Goal: Task Accomplishment & Management: Use online tool/utility

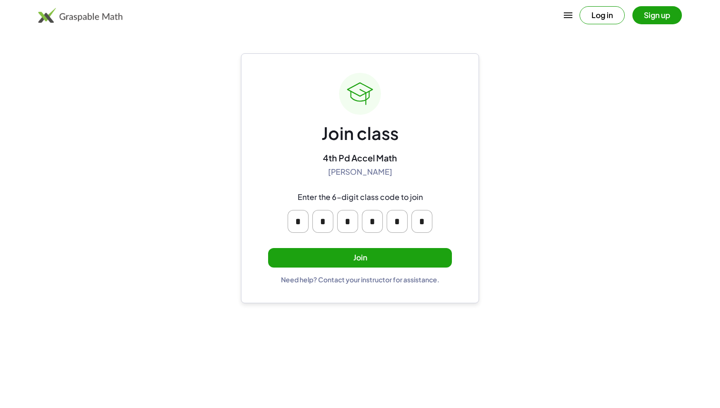
click at [370, 250] on button "Join" at bounding box center [360, 258] width 184 height 20
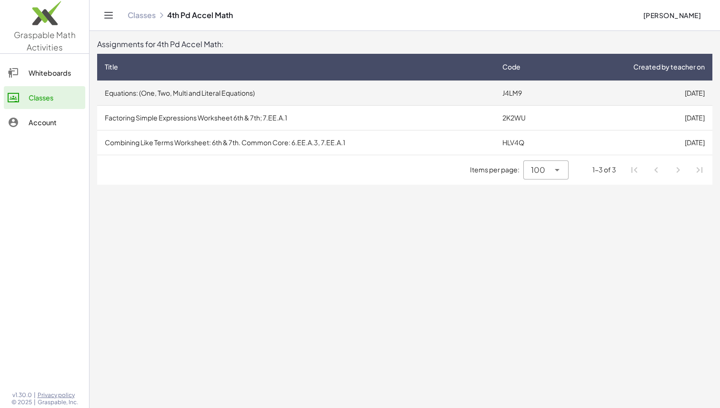
click at [202, 95] on td "Equations: (One, Two, Multi and Literal Equations)" at bounding box center [296, 92] width 398 height 25
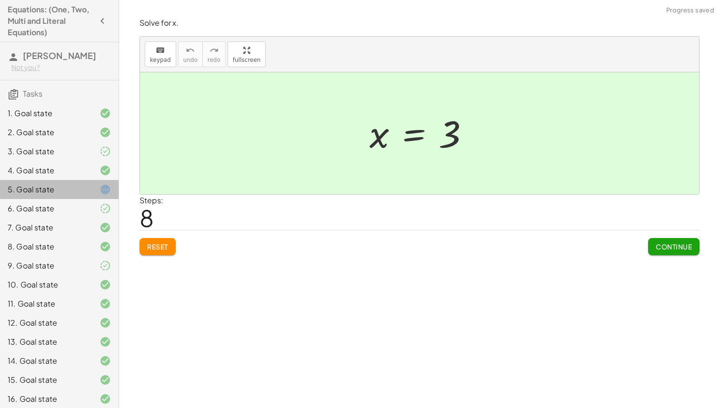
click at [41, 189] on div "5. Goal state" at bounding box center [46, 189] width 77 height 11
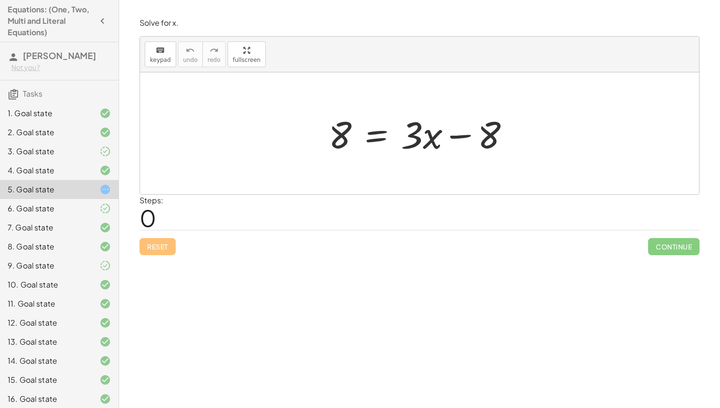
click at [488, 135] on div at bounding box center [423, 133] width 199 height 49
drag, startPoint x: 461, startPoint y: 135, endPoint x: 313, endPoint y: 134, distance: 148.5
click at [313, 134] on div "− 8 8 = + · 3 · x − 8" at bounding box center [419, 133] width 559 height 122
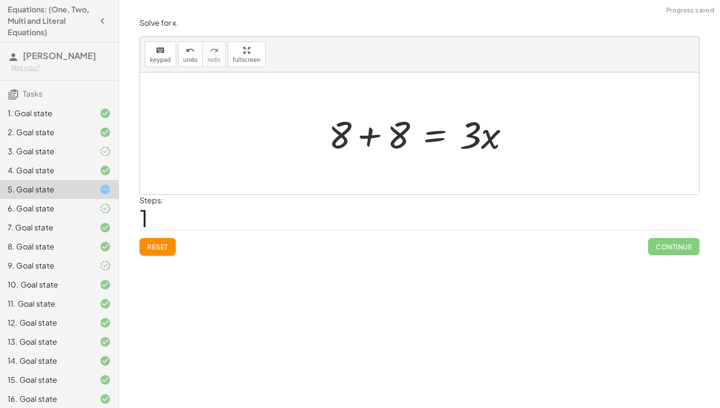
click at [370, 138] on div at bounding box center [423, 133] width 199 height 49
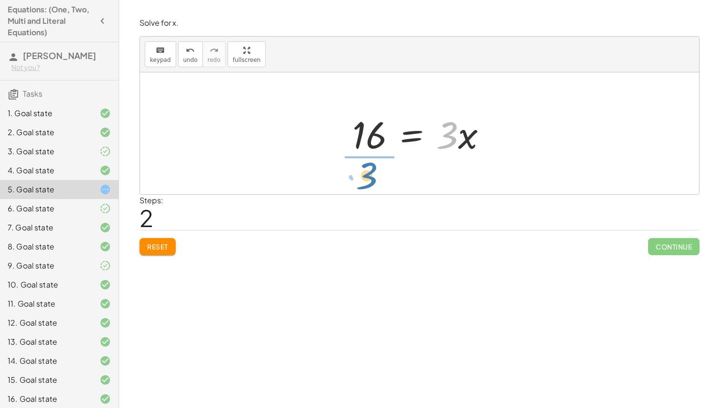
drag, startPoint x: 451, startPoint y: 139, endPoint x: 370, endPoint y: 179, distance: 90.5
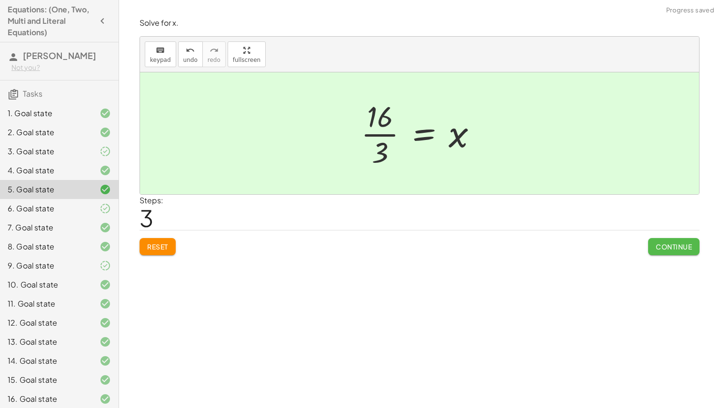
click at [649, 246] on button "Continue" at bounding box center [673, 246] width 51 height 17
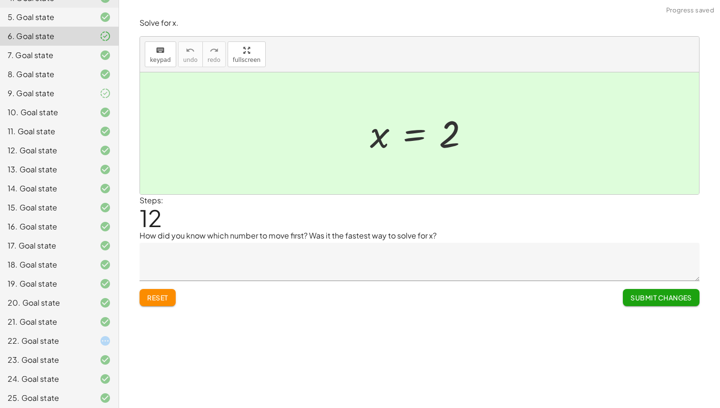
scroll to position [176, 0]
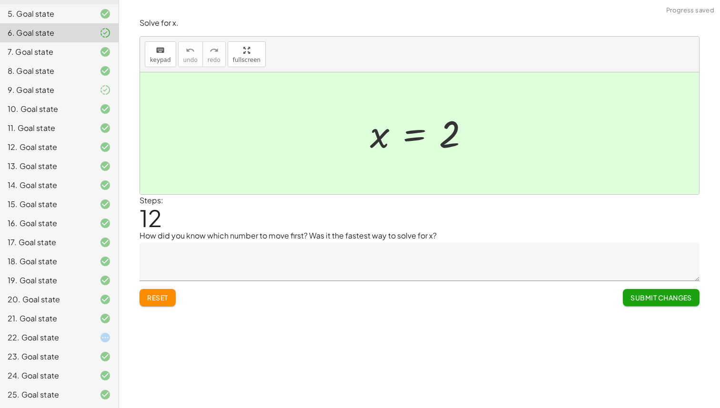
click at [51, 340] on div "22. Goal state" at bounding box center [46, 337] width 77 height 11
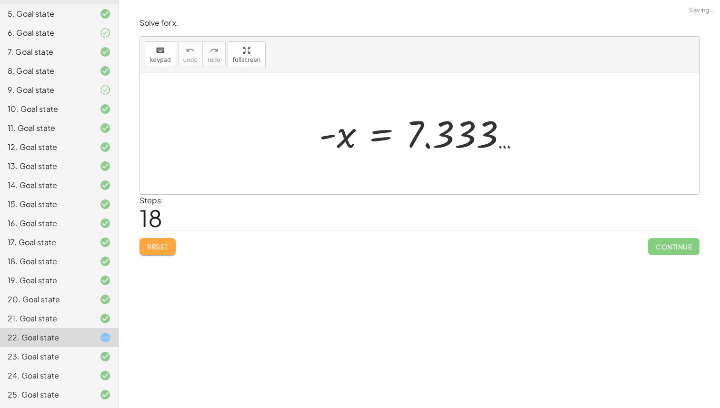
click at [162, 252] on button "Reset" at bounding box center [157, 246] width 36 height 17
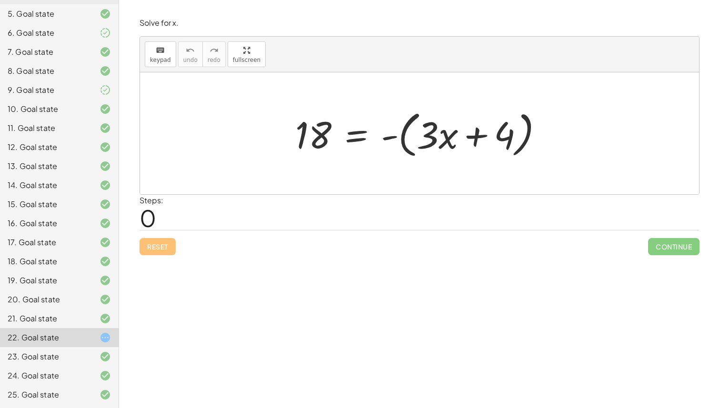
click at [390, 138] on div at bounding box center [422, 133] width 265 height 55
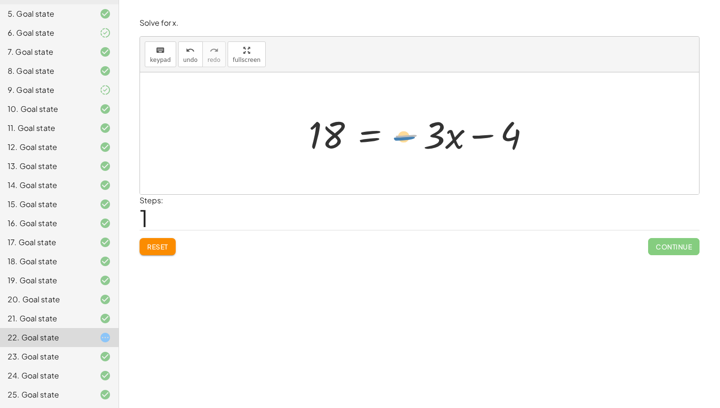
click at [408, 137] on div at bounding box center [423, 133] width 239 height 49
drag, startPoint x: 511, startPoint y: 133, endPoint x: 285, endPoint y: 128, distance: 226.7
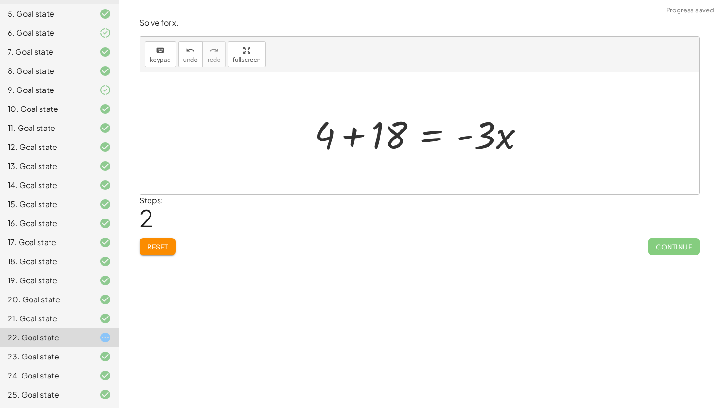
click at [376, 138] on div at bounding box center [422, 133] width 227 height 49
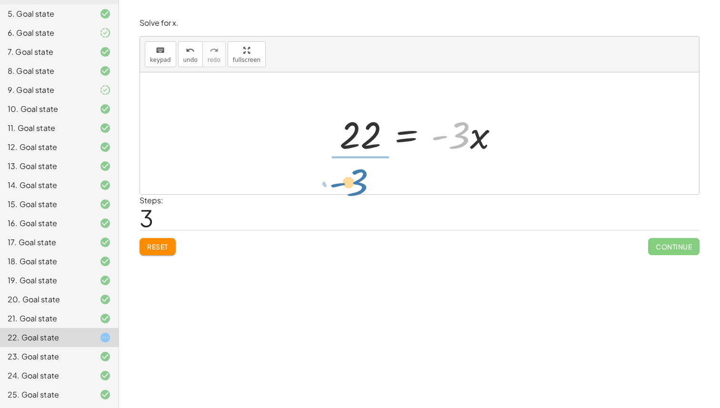
drag, startPoint x: 458, startPoint y: 138, endPoint x: 350, endPoint y: 184, distance: 117.3
click at [350, 184] on div "18 = - ( + · 3 · x + 4 ) 18 = − · 3 · x − 4 + 4 + 18 = · - 3 · x · - 3 = · 3 · …" at bounding box center [419, 133] width 559 height 122
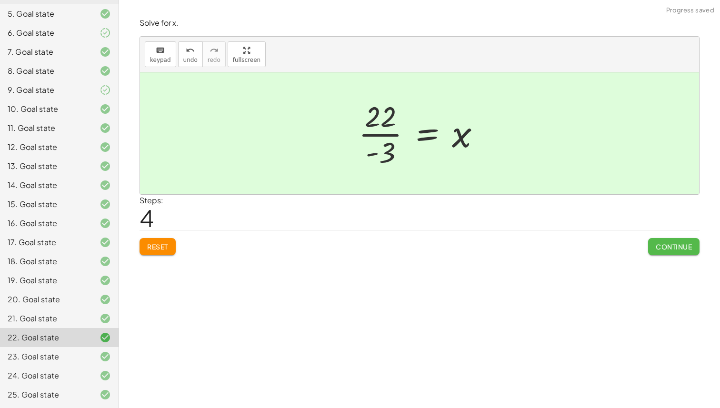
click at [684, 245] on span "Continue" at bounding box center [674, 246] width 36 height 9
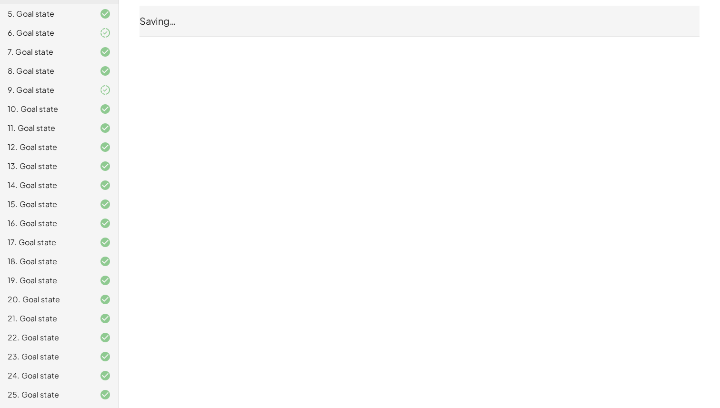
scroll to position [0, 0]
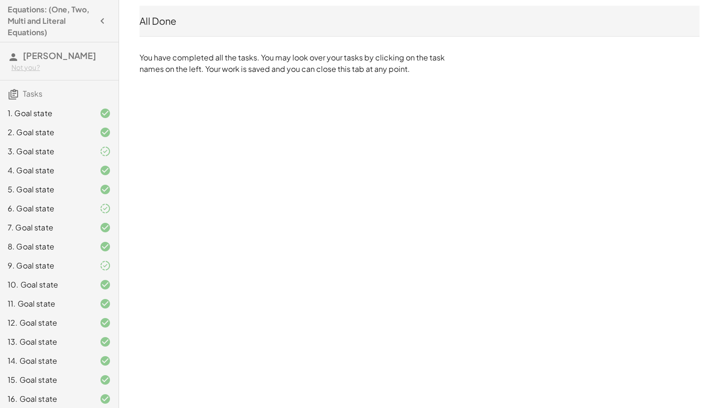
click at [185, 20] on div "All Done" at bounding box center [419, 20] width 560 height 13
click at [141, 28] on div "All Done" at bounding box center [419, 21] width 560 height 30
click at [100, 22] on icon "button" at bounding box center [102, 20] width 11 height 11
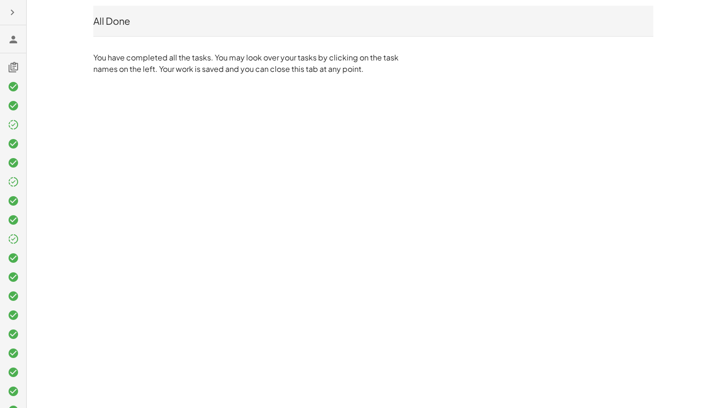
click at [12, 12] on icon "button" at bounding box center [12, 12] width 11 height 11
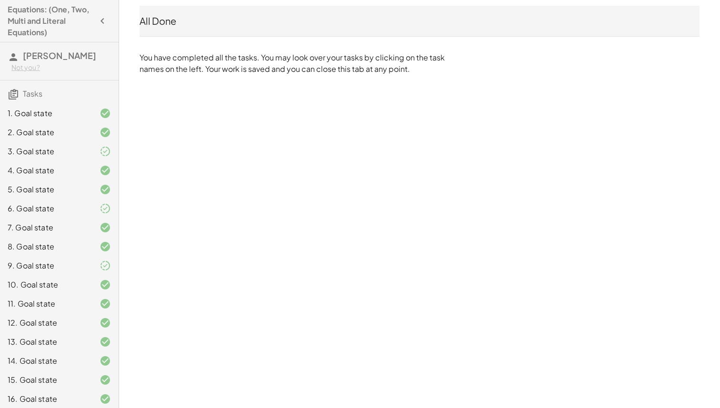
click at [165, 43] on div "All Done You have completed all the tasks. You may look over your tasks by clic…" at bounding box center [419, 40] width 571 height 80
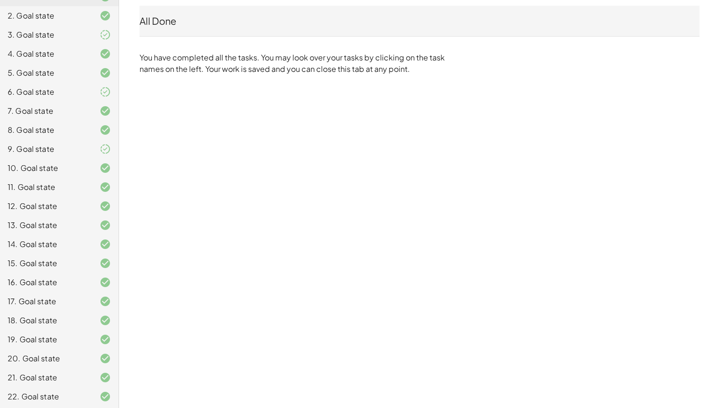
scroll to position [195, 0]
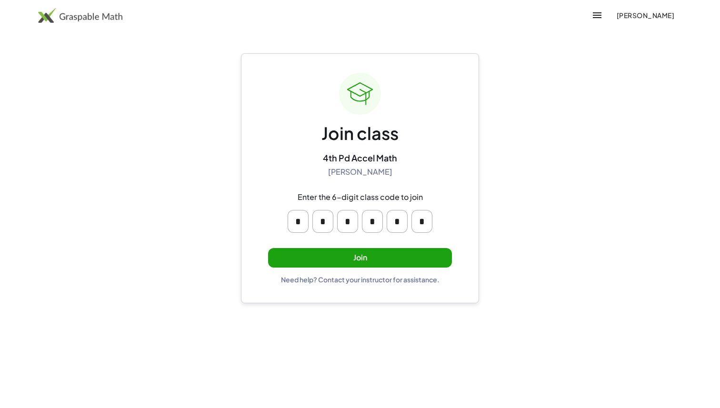
click at [395, 261] on button "Join" at bounding box center [360, 258] width 184 height 20
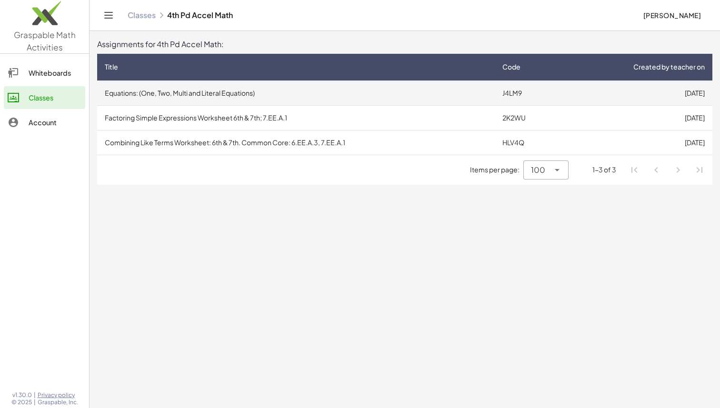
click at [227, 96] on td "Equations: (One, Two, Multi and Literal Equations)" at bounding box center [296, 92] width 398 height 25
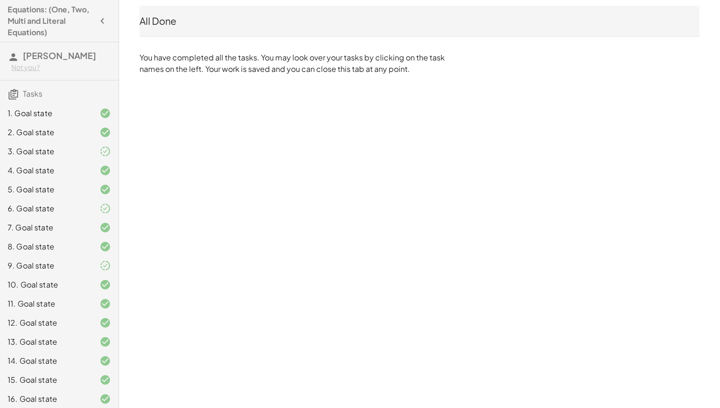
scroll to position [1, 0]
click at [169, 19] on div "All Done" at bounding box center [419, 20] width 560 height 13
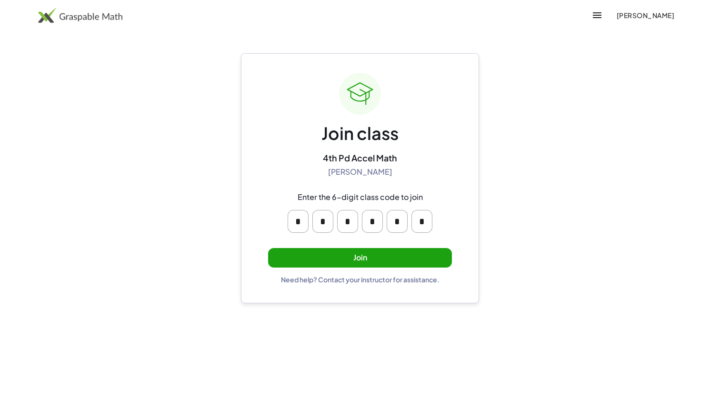
click at [378, 254] on button "Join" at bounding box center [360, 258] width 184 height 20
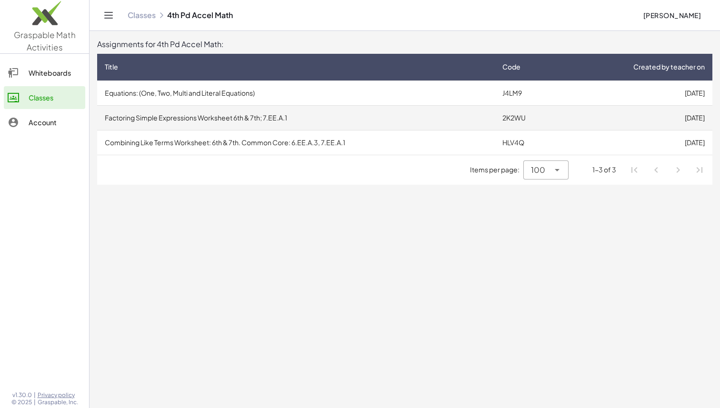
click at [391, 122] on td "Factoring Simple Expressions Worksheet 6th & 7th; 7.EE.A.1" at bounding box center [296, 117] width 398 height 25
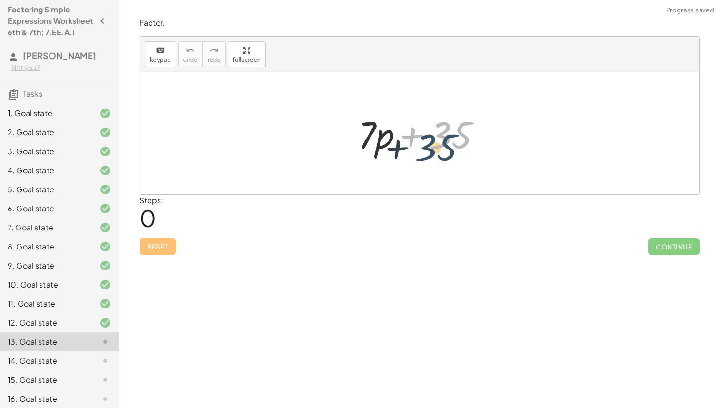
drag, startPoint x: 451, startPoint y: 130, endPoint x: 458, endPoint y: 139, distance: 10.2
click at [457, 139] on div at bounding box center [422, 133] width 139 height 49
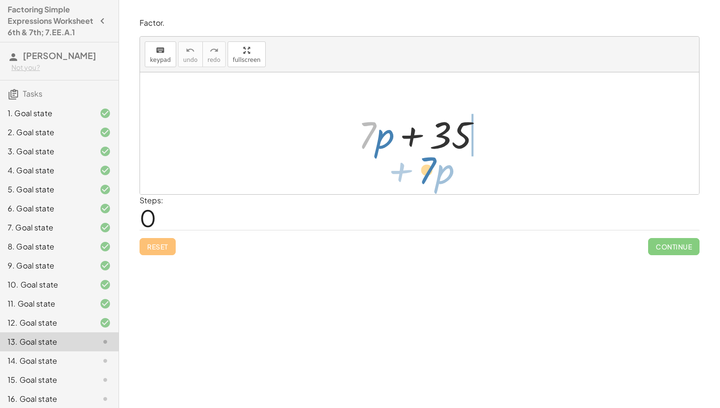
drag, startPoint x: 361, startPoint y: 127, endPoint x: 428, endPoint y: 162, distance: 75.4
click at [428, 162] on div "· 7 + · p + · 7 · p + 35" at bounding box center [419, 133] width 559 height 122
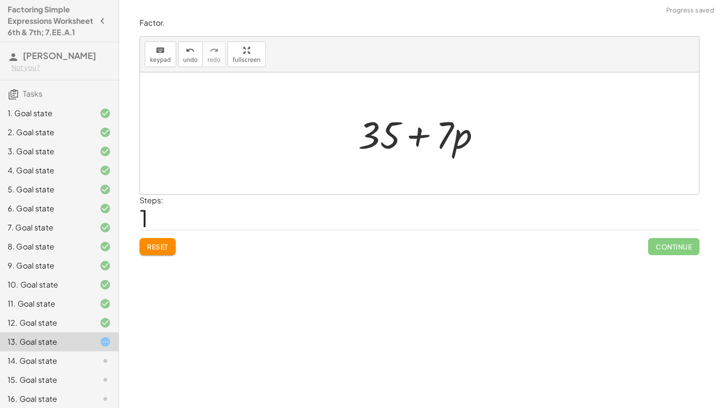
click at [414, 139] on div at bounding box center [422, 133] width 139 height 49
drag, startPoint x: 446, startPoint y: 129, endPoint x: 466, endPoint y: 119, distance: 22.6
click at [466, 119] on div at bounding box center [422, 133] width 139 height 49
click at [150, 249] on span "Reset" at bounding box center [157, 246] width 21 height 9
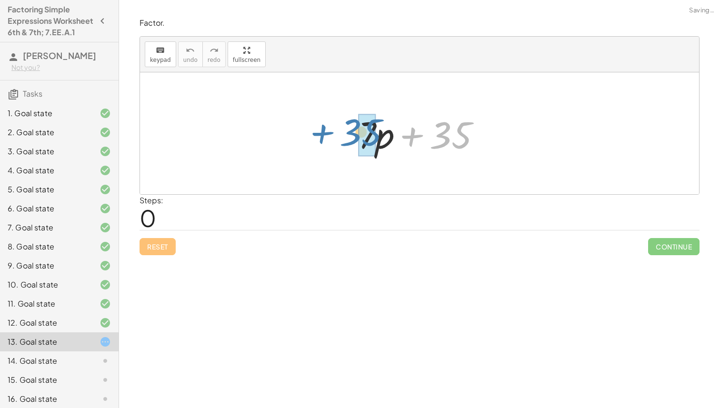
drag, startPoint x: 453, startPoint y: 147, endPoint x: 367, endPoint y: 145, distance: 86.2
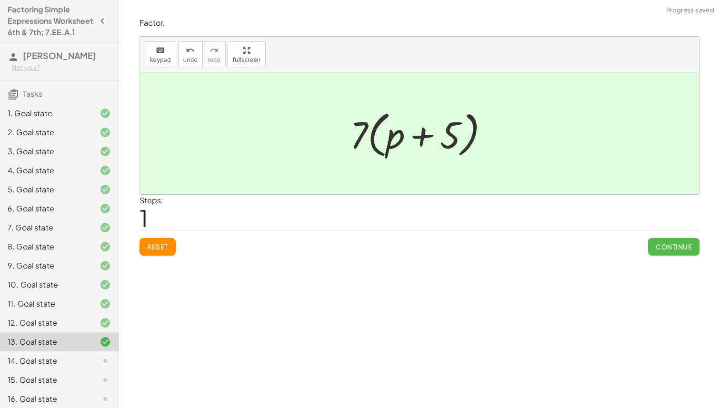
click at [685, 250] on span "Continue" at bounding box center [674, 246] width 36 height 9
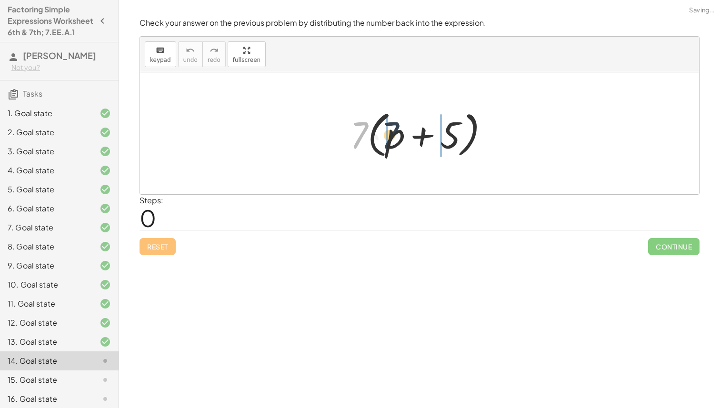
drag, startPoint x: 352, startPoint y: 132, endPoint x: 382, endPoint y: 132, distance: 29.5
click at [382, 132] on div at bounding box center [423, 133] width 156 height 55
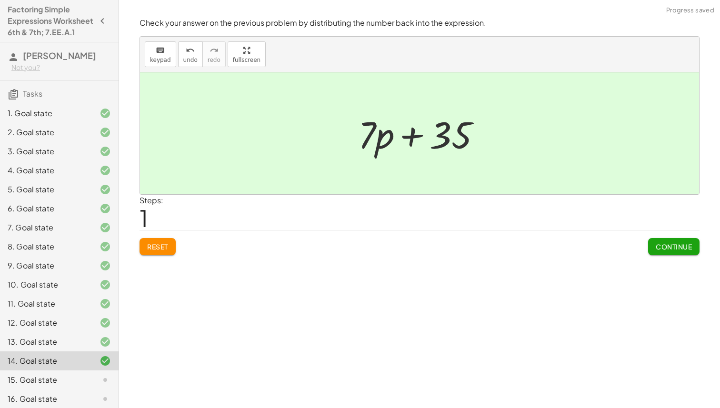
click at [651, 243] on button "Continue" at bounding box center [673, 246] width 51 height 17
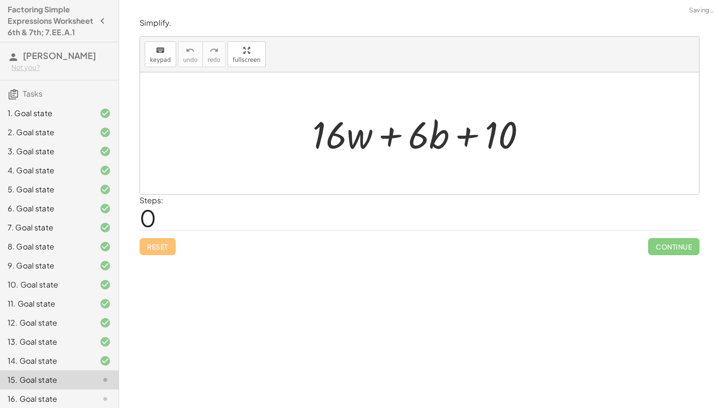
scroll to position [130, 0]
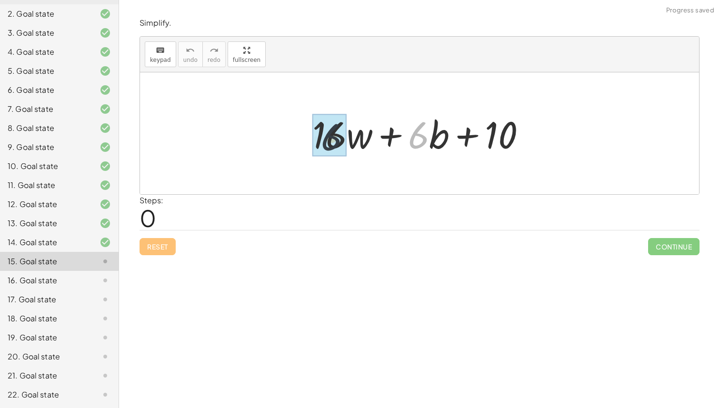
drag, startPoint x: 419, startPoint y: 138, endPoint x: 321, endPoint y: 137, distance: 97.6
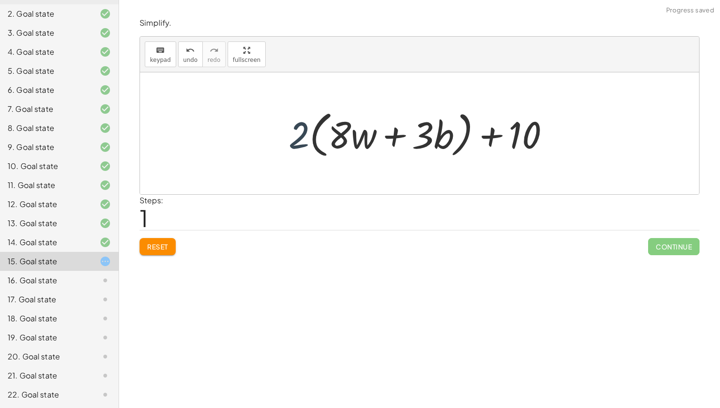
click at [301, 140] on div at bounding box center [423, 133] width 279 height 55
drag, startPoint x: 523, startPoint y: 127, endPoint x: 295, endPoint y: 135, distance: 228.7
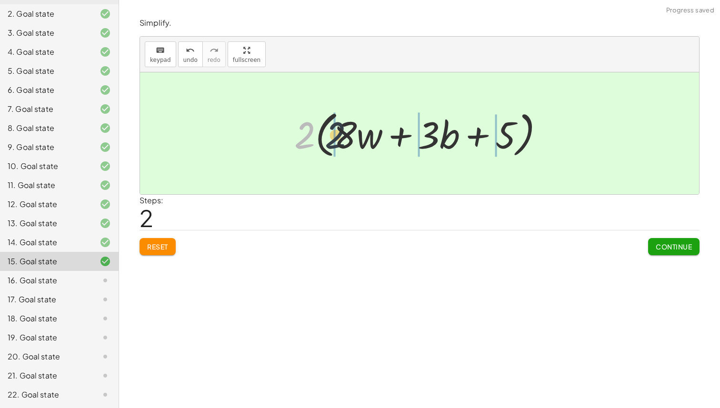
drag, startPoint x: 298, startPoint y: 132, endPoint x: 331, endPoint y: 132, distance: 33.3
click at [332, 132] on div at bounding box center [422, 133] width 267 height 55
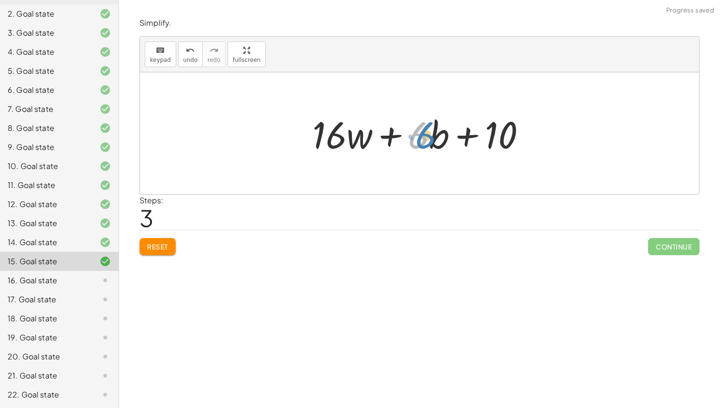
drag, startPoint x: 420, startPoint y: 138, endPoint x: 428, endPoint y: 137, distance: 7.6
click at [428, 137] on div at bounding box center [423, 133] width 231 height 49
click at [504, 137] on div at bounding box center [423, 133] width 231 height 49
click at [435, 136] on div at bounding box center [423, 133] width 231 height 49
click at [152, 240] on button "Reset" at bounding box center [157, 246] width 36 height 17
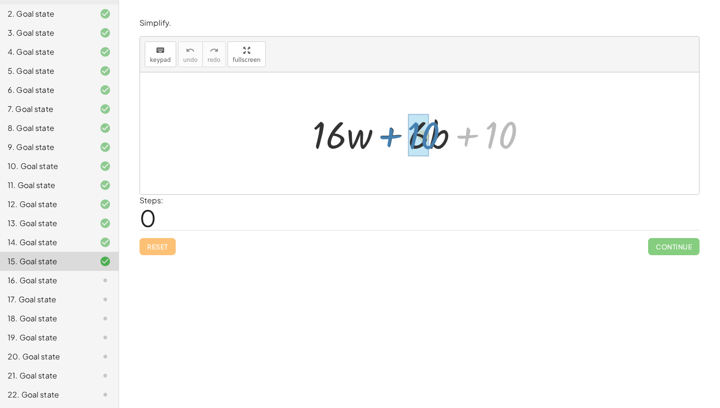
drag, startPoint x: 500, startPoint y: 139, endPoint x: 421, endPoint y: 139, distance: 78.6
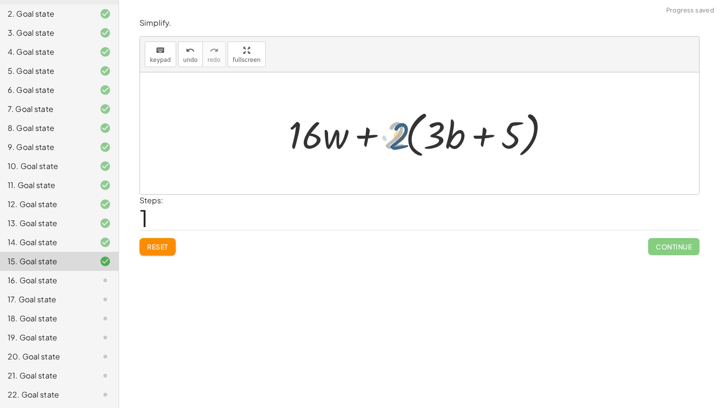
click at [390, 140] on div at bounding box center [423, 133] width 278 height 55
drag, startPoint x: 513, startPoint y: 132, endPoint x: 505, endPoint y: 138, distance: 9.2
click at [505, 138] on div at bounding box center [423, 133] width 278 height 55
click at [158, 251] on button "Reset" at bounding box center [157, 246] width 36 height 17
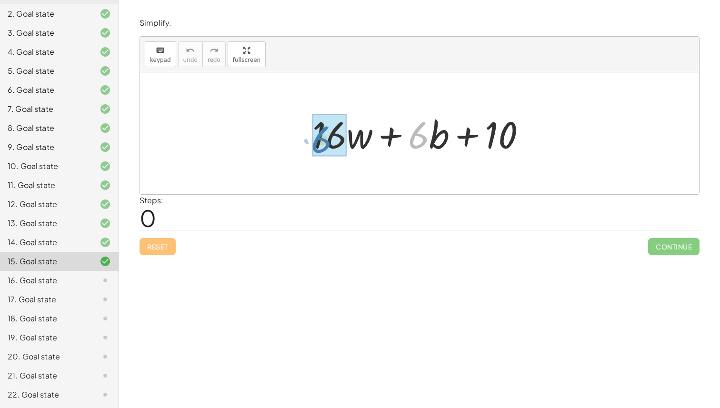
drag, startPoint x: 420, startPoint y: 138, endPoint x: 324, endPoint y: 142, distance: 96.3
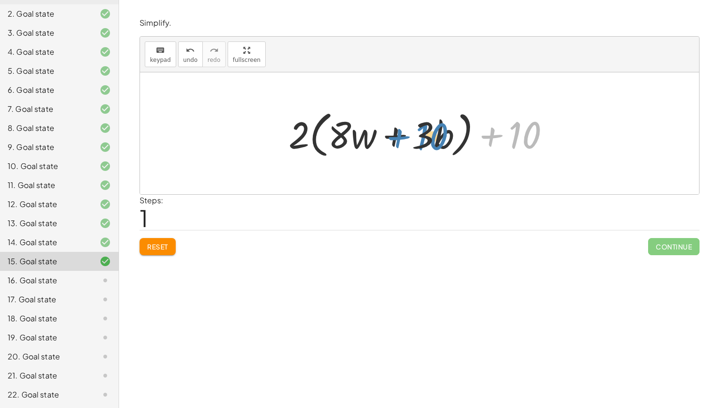
drag, startPoint x: 521, startPoint y: 138, endPoint x: 424, endPoint y: 138, distance: 96.6
click at [424, 138] on div at bounding box center [423, 133] width 279 height 55
drag, startPoint x: 548, startPoint y: 129, endPoint x: 407, endPoint y: 127, distance: 141.4
click at [407, 127] on div at bounding box center [423, 133] width 279 height 55
drag, startPoint x: 442, startPoint y: 133, endPoint x: 417, endPoint y: 138, distance: 25.2
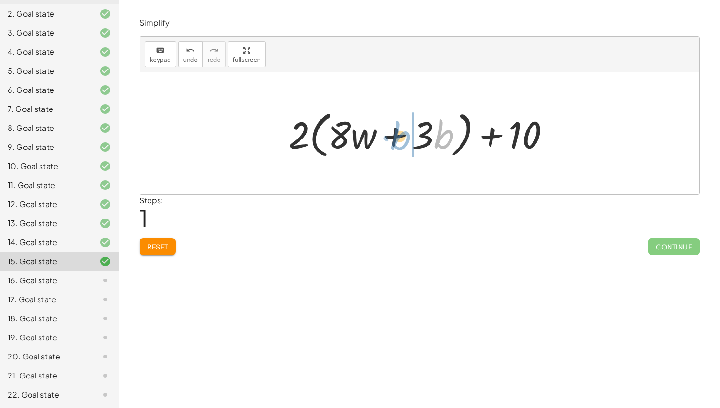
click at [416, 138] on div at bounding box center [423, 133] width 279 height 55
click at [178, 59] on button "undo undo" at bounding box center [190, 54] width 25 height 26
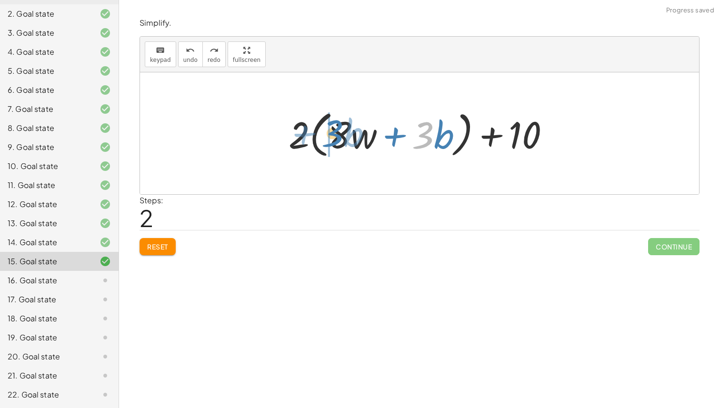
drag, startPoint x: 422, startPoint y: 136, endPoint x: 329, endPoint y: 134, distance: 93.3
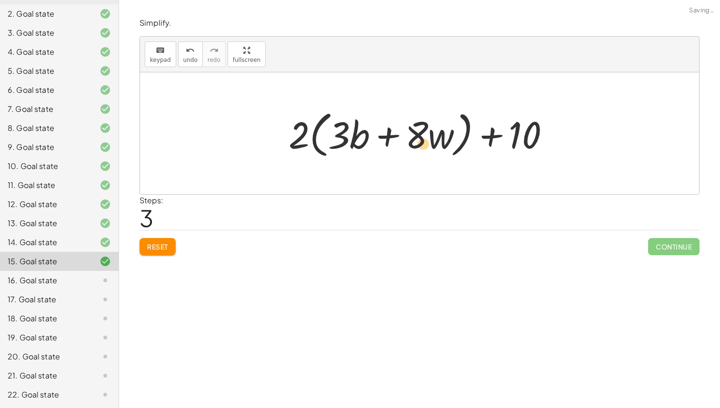
drag, startPoint x: 419, startPoint y: 140, endPoint x: 425, endPoint y: 148, distance: 10.2
click at [426, 148] on div at bounding box center [423, 133] width 279 height 55
drag, startPoint x: 518, startPoint y: 139, endPoint x: 535, endPoint y: 152, distance: 21.3
click at [535, 152] on div at bounding box center [423, 133] width 279 height 55
drag, startPoint x: 533, startPoint y: 135, endPoint x: 300, endPoint y: 134, distance: 233.3
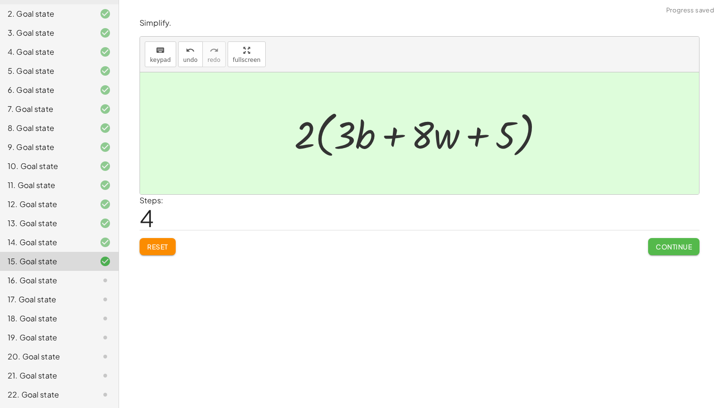
click at [658, 244] on span "Continue" at bounding box center [674, 246] width 36 height 9
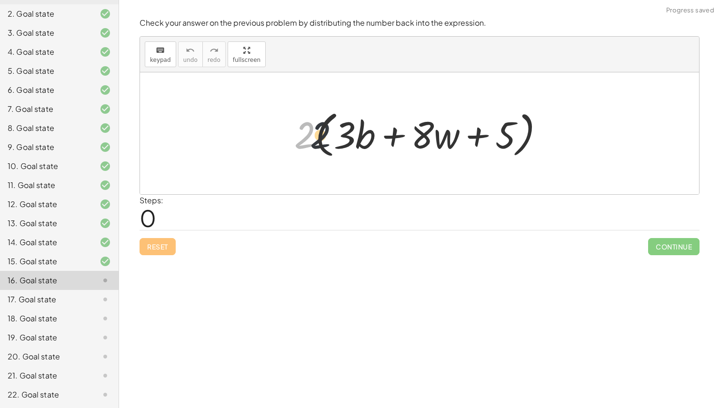
drag, startPoint x: 299, startPoint y: 134, endPoint x: 327, endPoint y: 134, distance: 28.1
click at [327, 134] on div at bounding box center [422, 133] width 267 height 55
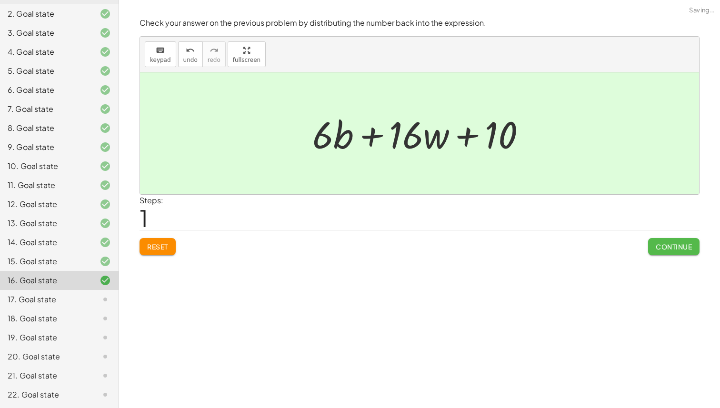
click at [652, 248] on button "Continue" at bounding box center [673, 246] width 51 height 17
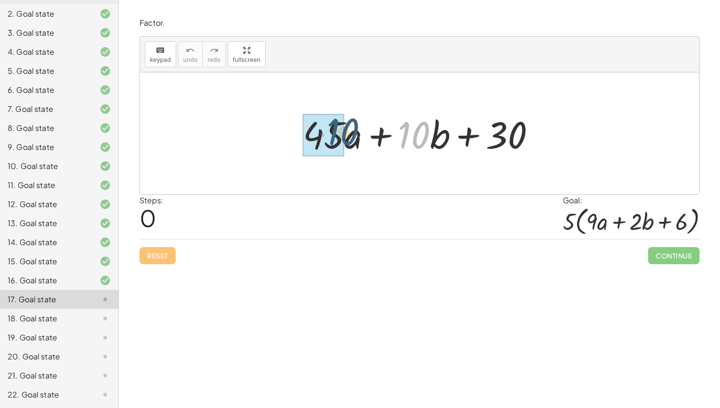
drag, startPoint x: 402, startPoint y: 137, endPoint x: 324, endPoint y: 135, distance: 77.6
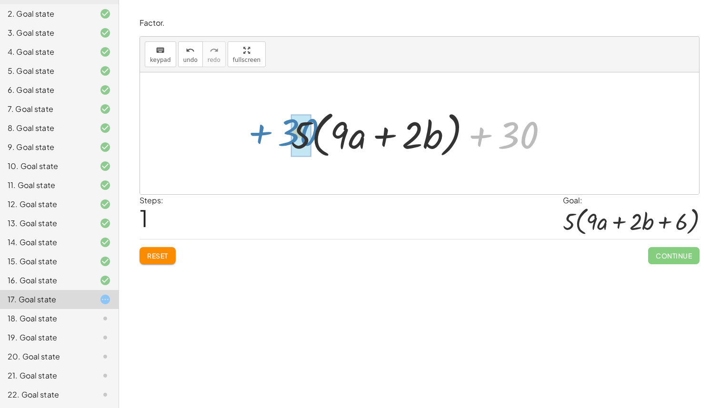
drag, startPoint x: 537, startPoint y: 129, endPoint x: 318, endPoint y: 125, distance: 219.5
click at [318, 125] on div at bounding box center [423, 133] width 274 height 55
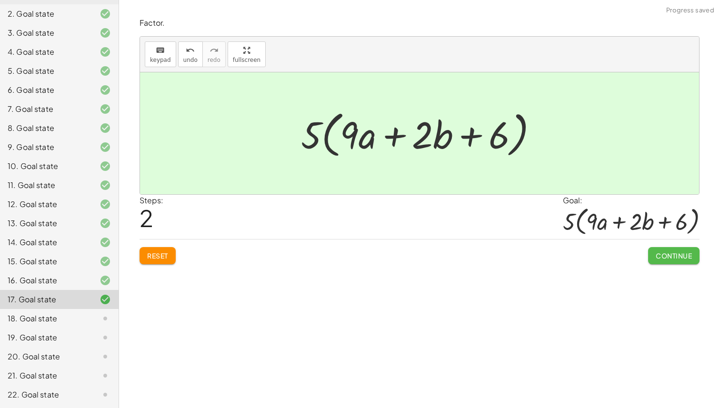
click at [653, 250] on button "Continue" at bounding box center [673, 255] width 51 height 17
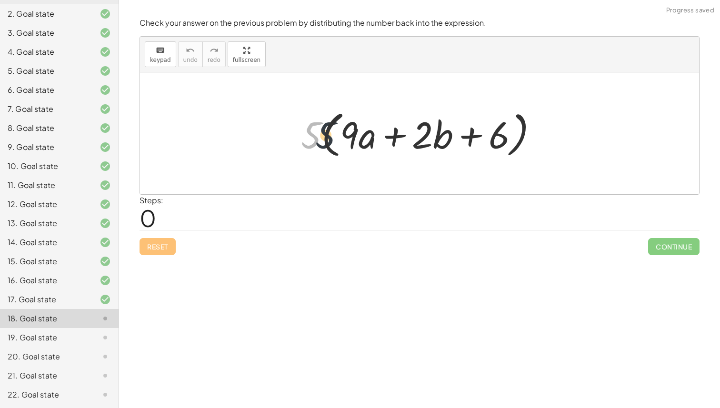
drag, startPoint x: 306, startPoint y: 135, endPoint x: 338, endPoint y: 133, distance: 31.5
click at [338, 134] on div at bounding box center [423, 133] width 254 height 55
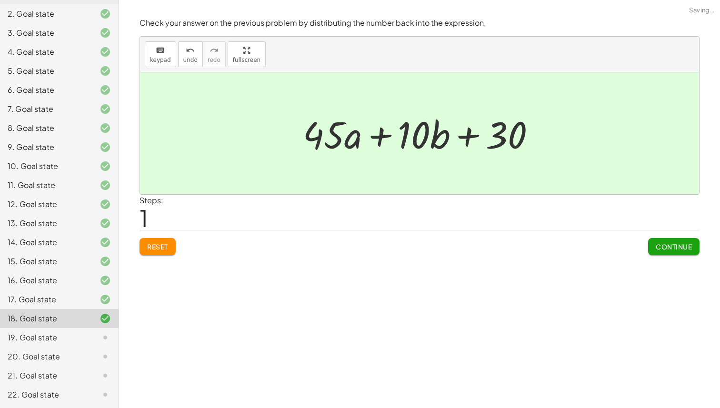
click at [0, 0] on div "Check your answer on the previous problem by distributing the number back into …" at bounding box center [0, 0] width 0 height 0
click at [660, 250] on button "Continue" at bounding box center [673, 246] width 51 height 17
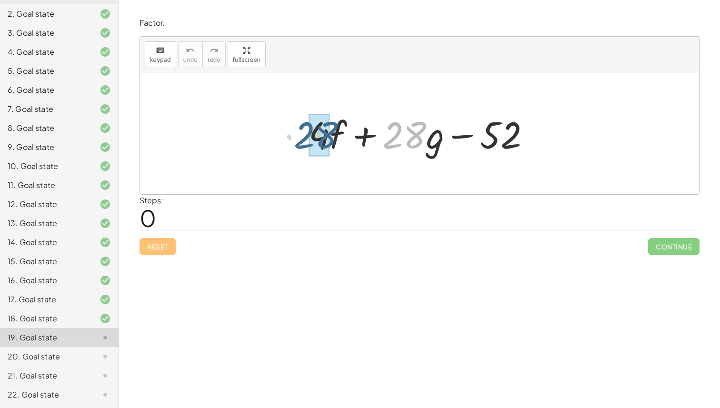
drag, startPoint x: 413, startPoint y: 132, endPoint x: 325, endPoint y: 132, distance: 88.1
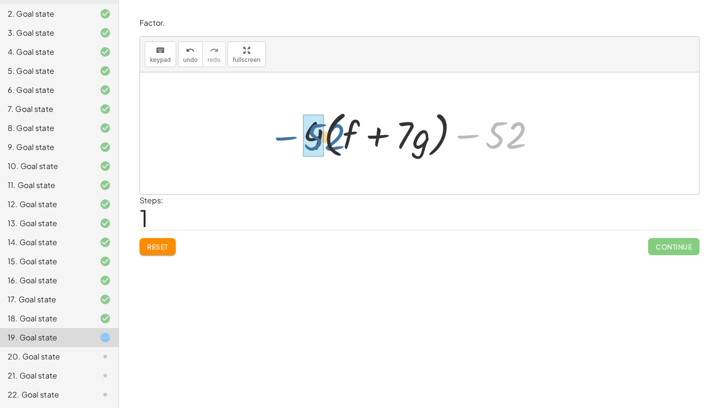
drag, startPoint x: 507, startPoint y: 138, endPoint x: 325, endPoint y: 139, distance: 181.9
click at [325, 139] on div at bounding box center [423, 133] width 250 height 55
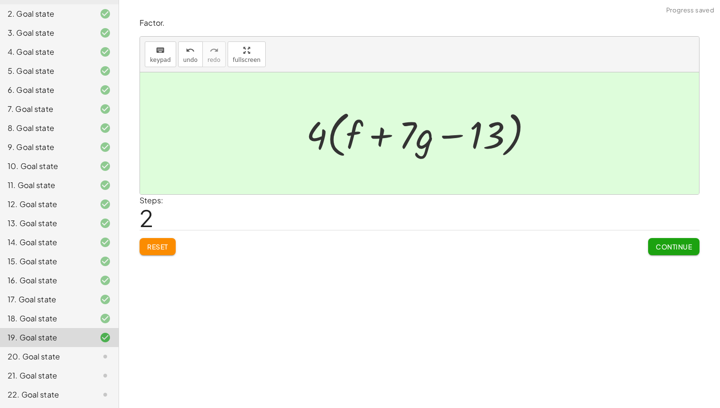
click at [0, 0] on div "Factor. keyboard keypad undo undo redo redo fullscreen + · 4 · f + · 28 · g − 5…" at bounding box center [0, 0] width 0 height 0
click at [666, 245] on span "Continue" at bounding box center [674, 246] width 36 height 9
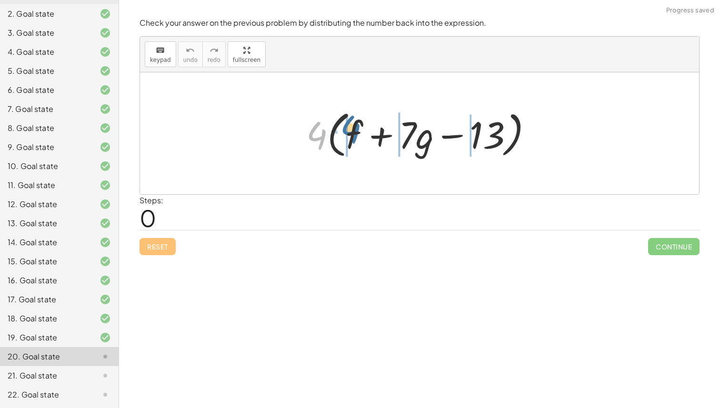
drag, startPoint x: 315, startPoint y: 140, endPoint x: 347, endPoint y: 134, distance: 33.1
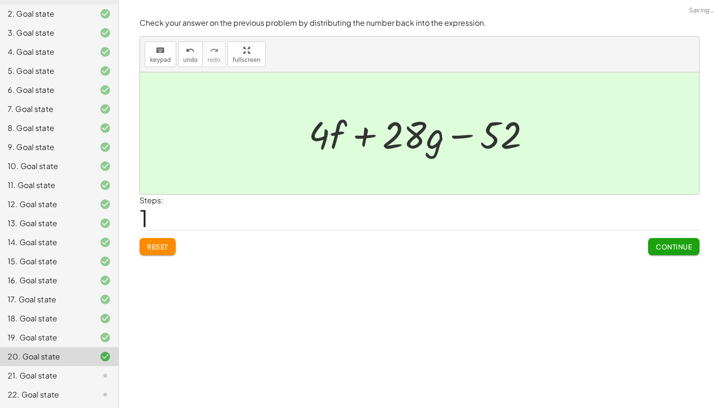
click at [659, 244] on span "Continue" at bounding box center [674, 246] width 36 height 9
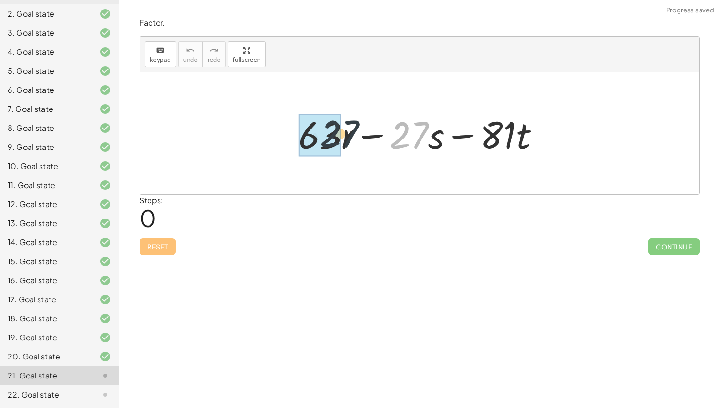
drag, startPoint x: 410, startPoint y: 131, endPoint x: 331, endPoint y: 129, distance: 79.5
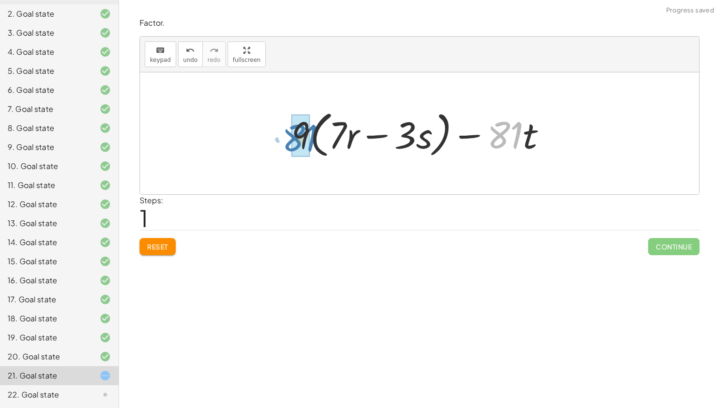
drag, startPoint x: 511, startPoint y: 134, endPoint x: 312, endPoint y: 137, distance: 199.0
click at [312, 137] on div at bounding box center [423, 133] width 272 height 55
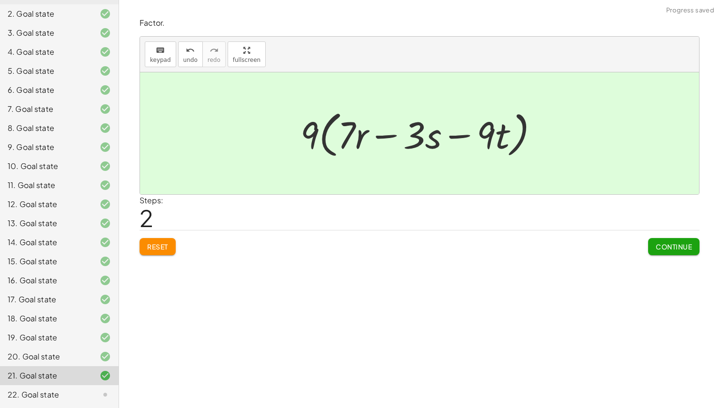
click at [670, 235] on div "Continue" at bounding box center [673, 242] width 51 height 25
click at [670, 245] on span "Continue" at bounding box center [674, 246] width 36 height 9
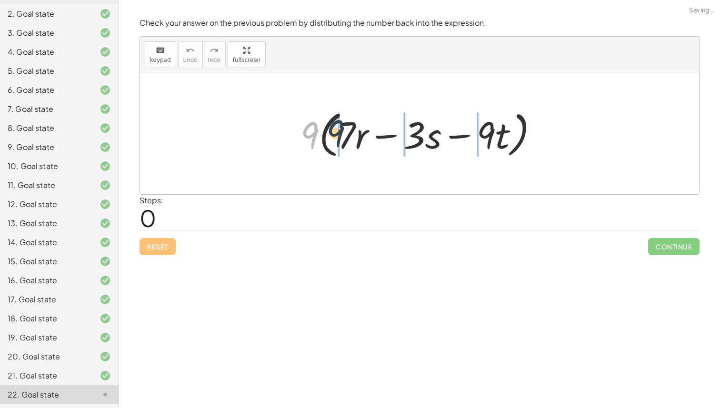
drag, startPoint x: 310, startPoint y: 141, endPoint x: 337, endPoint y: 139, distance: 26.3
click at [337, 139] on div at bounding box center [423, 133] width 255 height 55
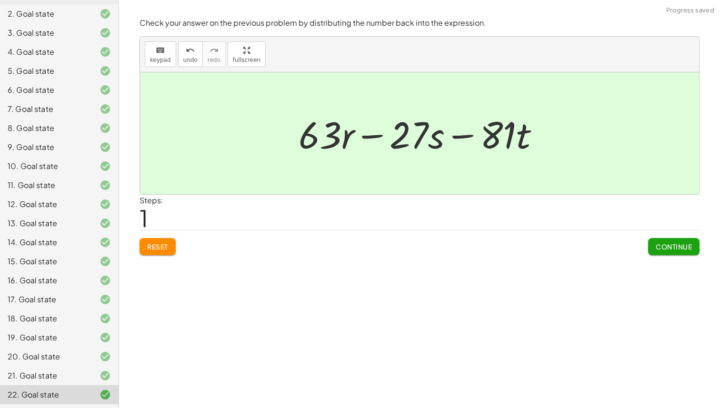
click at [661, 249] on span "Continue" at bounding box center [674, 246] width 36 height 9
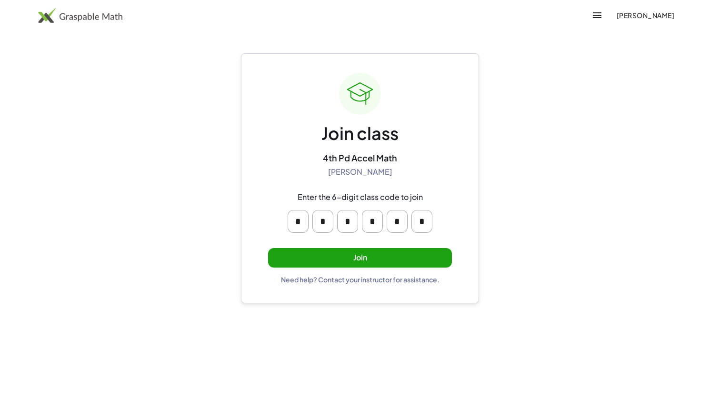
click at [377, 267] on button "Join" at bounding box center [360, 258] width 184 height 20
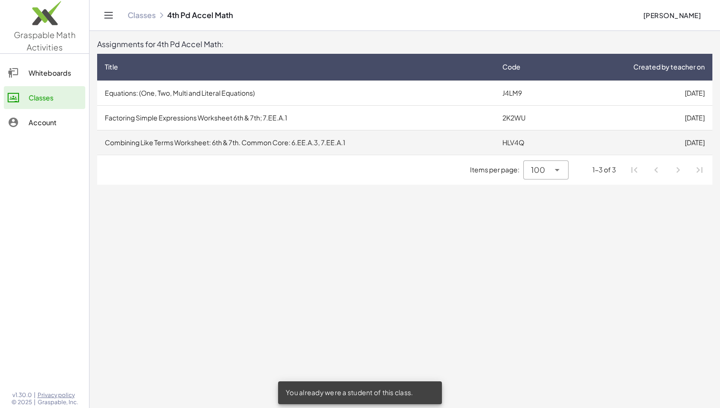
click at [345, 140] on td "Combining Like Terms Worksheet: 6th & 7th. Common Core: 6.EE.A.3, 7.EE.A.1" at bounding box center [296, 142] width 398 height 25
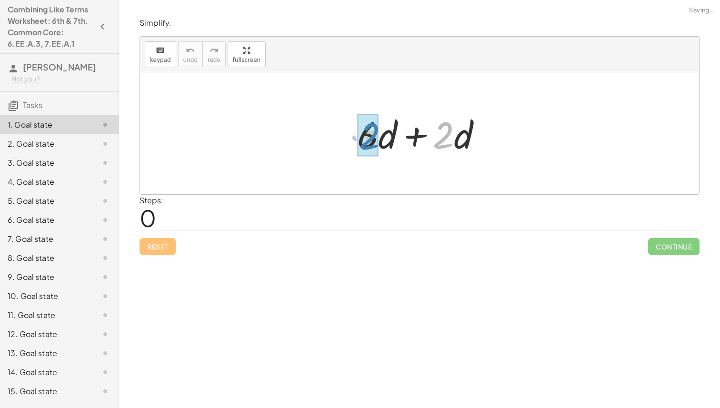
drag, startPoint x: 445, startPoint y: 137, endPoint x: 368, endPoint y: 137, distance: 77.1
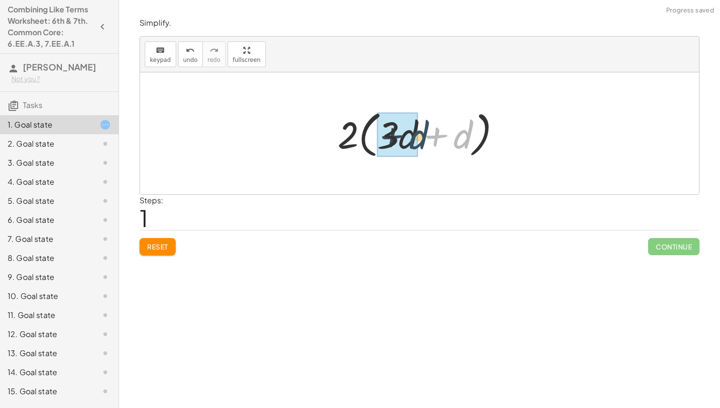
drag, startPoint x: 462, startPoint y: 139, endPoint x: 416, endPoint y: 140, distance: 46.7
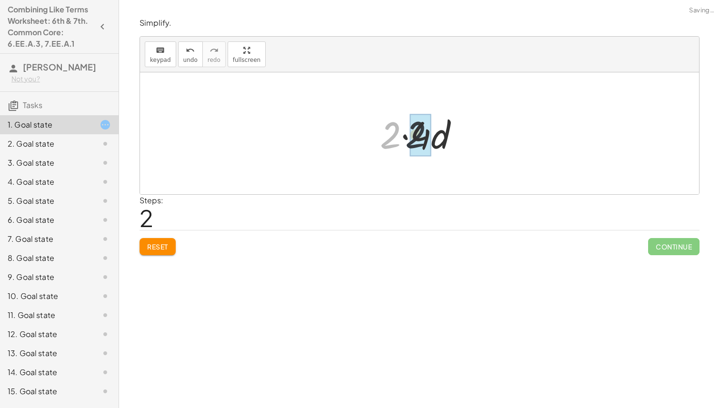
drag, startPoint x: 388, startPoint y: 140, endPoint x: 422, endPoint y: 139, distance: 33.4
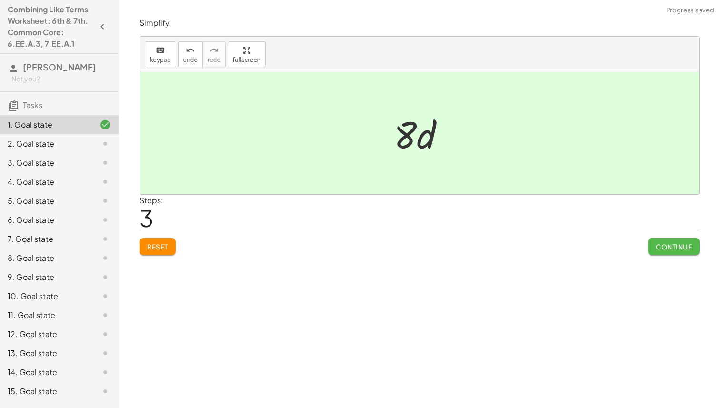
click at [670, 246] on span "Continue" at bounding box center [674, 246] width 36 height 9
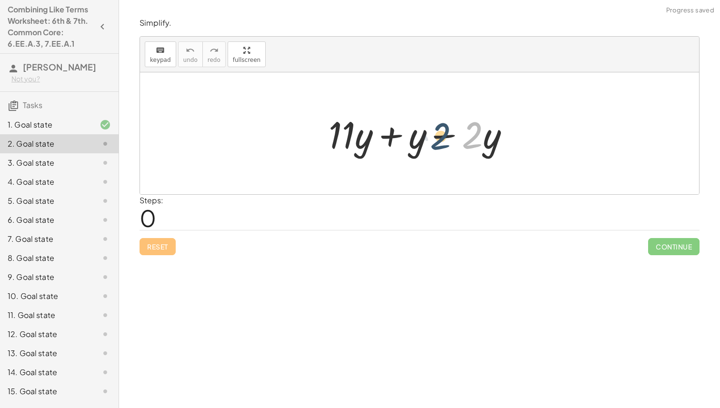
drag, startPoint x: 475, startPoint y: 135, endPoint x: 480, endPoint y: 137, distance: 5.6
click at [480, 137] on div at bounding box center [423, 133] width 198 height 49
click at [454, 129] on div at bounding box center [423, 133] width 198 height 49
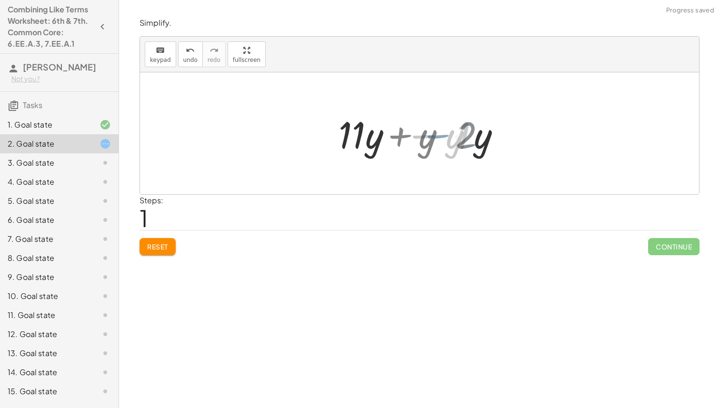
click at [438, 135] on div at bounding box center [423, 133] width 124 height 49
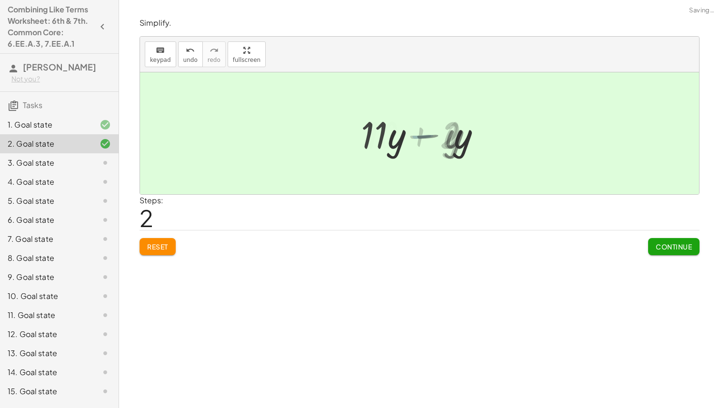
click at [438, 135] on div at bounding box center [423, 133] width 76 height 49
click at [661, 249] on span "Continue" at bounding box center [674, 246] width 36 height 9
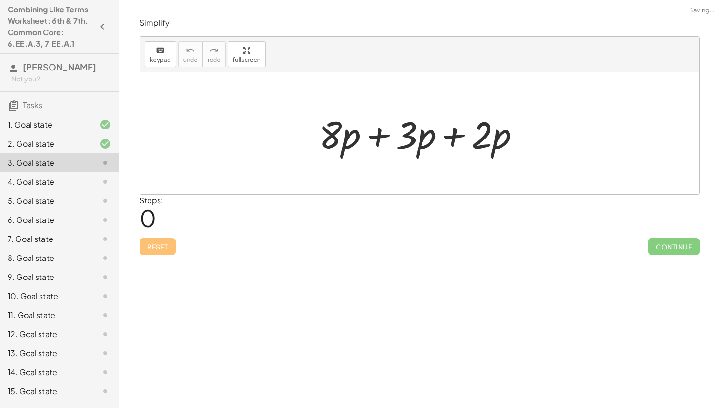
click at [398, 130] on div at bounding box center [423, 133] width 218 height 49
click at [382, 134] on div at bounding box center [423, 133] width 218 height 49
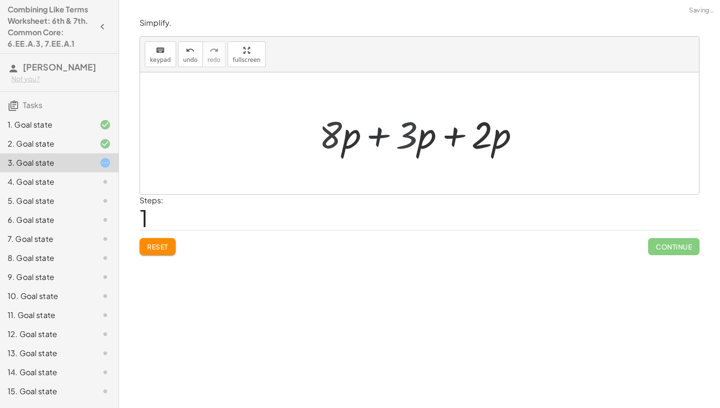
click at [382, 134] on div at bounding box center [422, 133] width 145 height 49
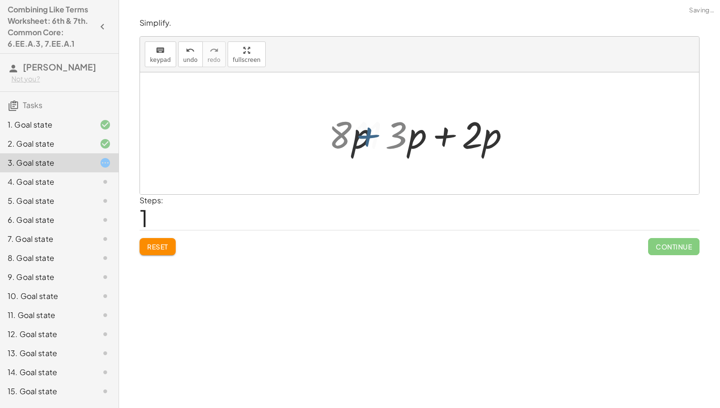
click at [382, 134] on div at bounding box center [422, 133] width 145 height 49
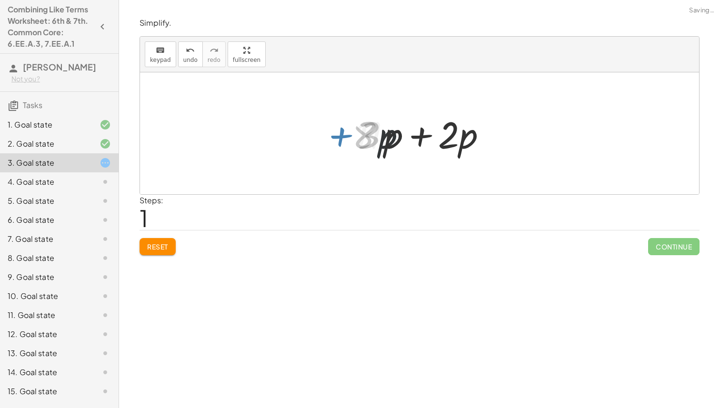
click at [382, 134] on div at bounding box center [422, 133] width 145 height 49
click at [411, 134] on div at bounding box center [422, 133] width 145 height 49
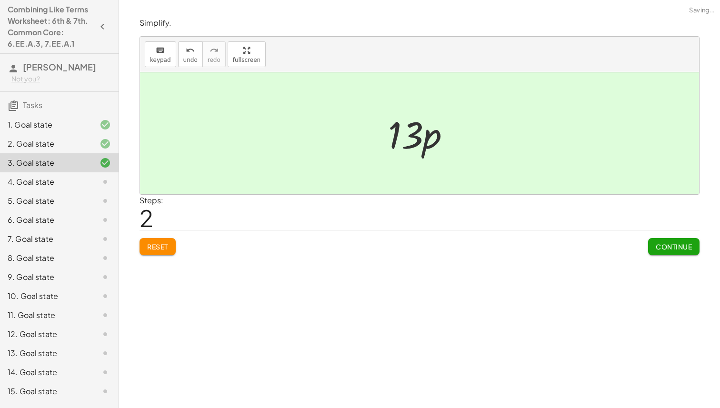
click at [676, 254] on button "Continue" at bounding box center [673, 246] width 51 height 17
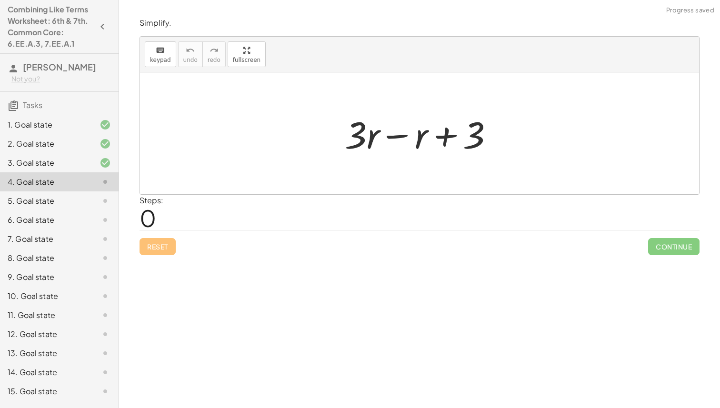
click at [392, 134] on div at bounding box center [423, 133] width 166 height 49
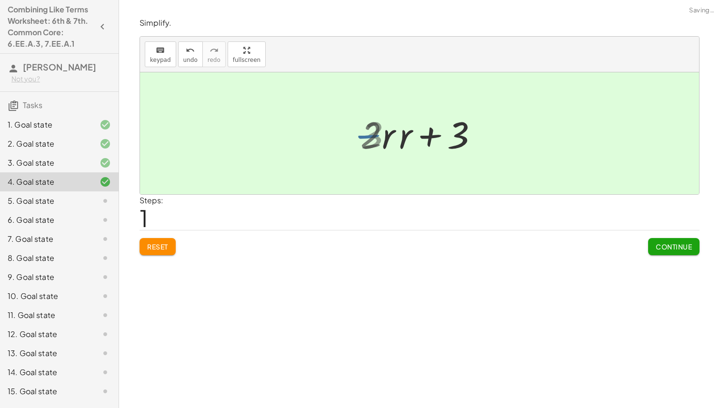
click at [437, 139] on div at bounding box center [423, 133] width 117 height 49
click at [421, 139] on div at bounding box center [423, 133] width 117 height 49
click at [673, 250] on span "Continue" at bounding box center [674, 246] width 36 height 9
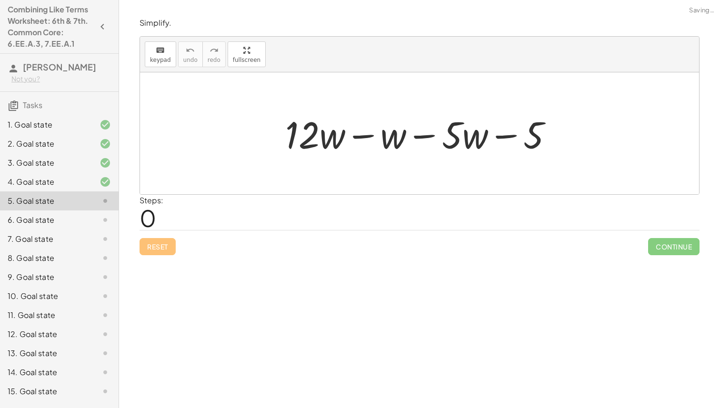
click at [357, 138] on div at bounding box center [422, 133] width 285 height 49
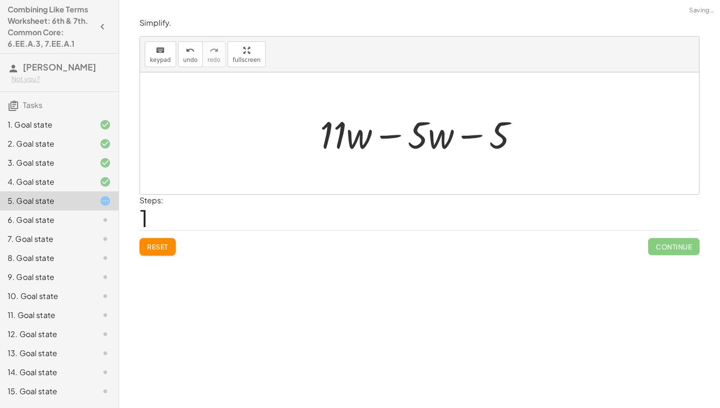
click at [386, 138] on div at bounding box center [423, 133] width 216 height 49
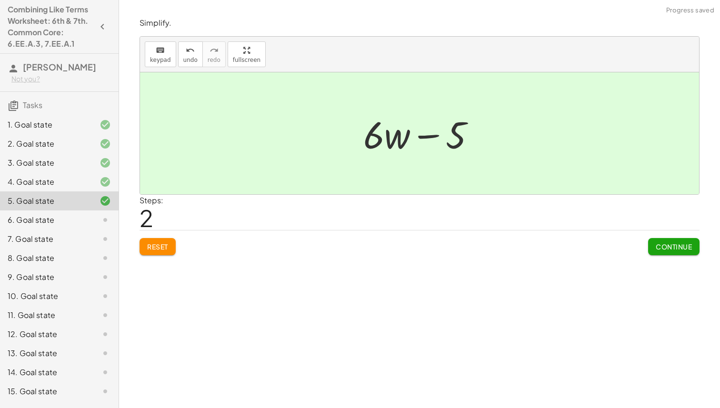
click at [669, 251] on button "Continue" at bounding box center [673, 246] width 51 height 17
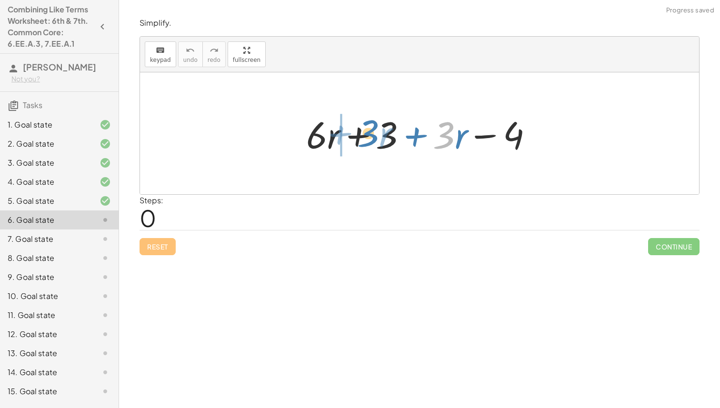
drag, startPoint x: 449, startPoint y: 141, endPoint x: 373, endPoint y: 139, distance: 75.7
click at [373, 139] on div at bounding box center [423, 133] width 244 height 49
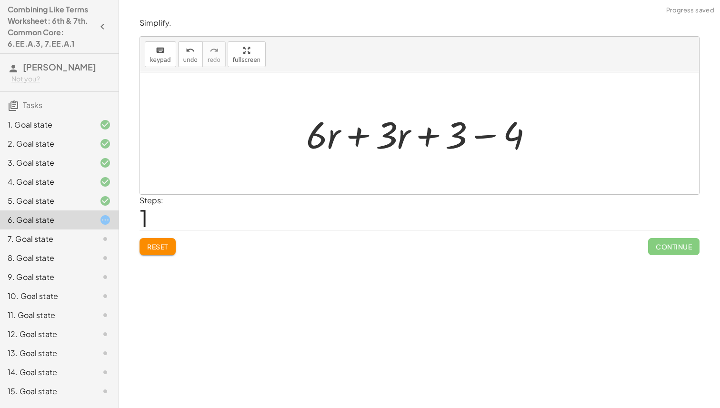
click at [359, 138] on div at bounding box center [423, 133] width 244 height 49
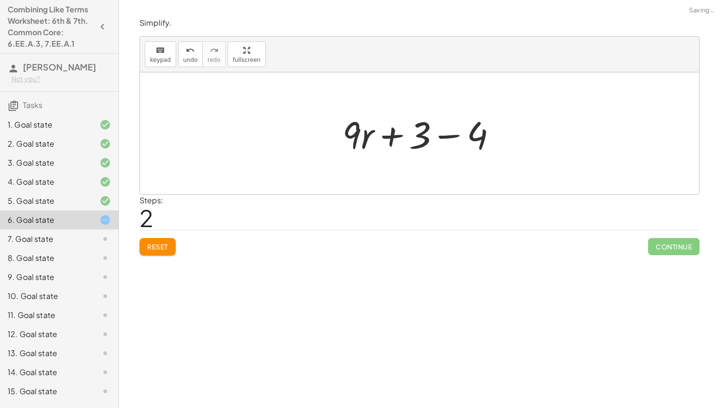
click at [443, 136] on div at bounding box center [423, 133] width 171 height 49
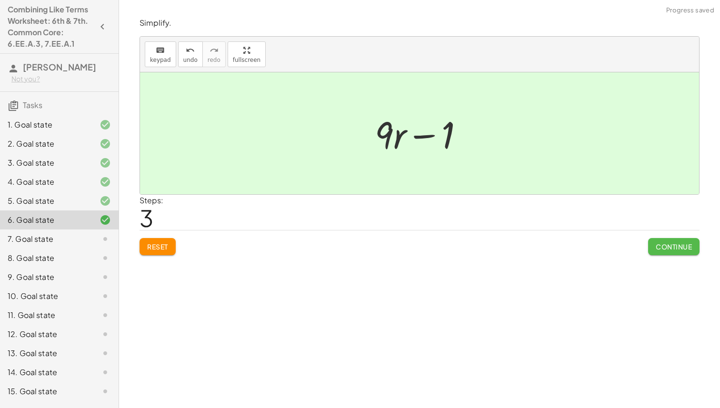
click at [652, 243] on button "Continue" at bounding box center [673, 246] width 51 height 17
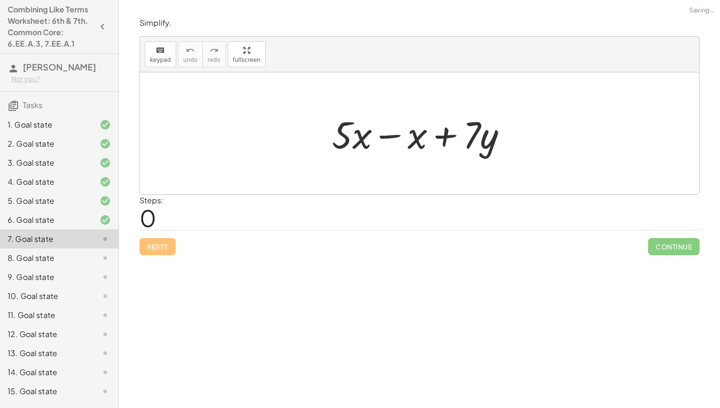
click at [388, 134] on div at bounding box center [423, 133] width 192 height 49
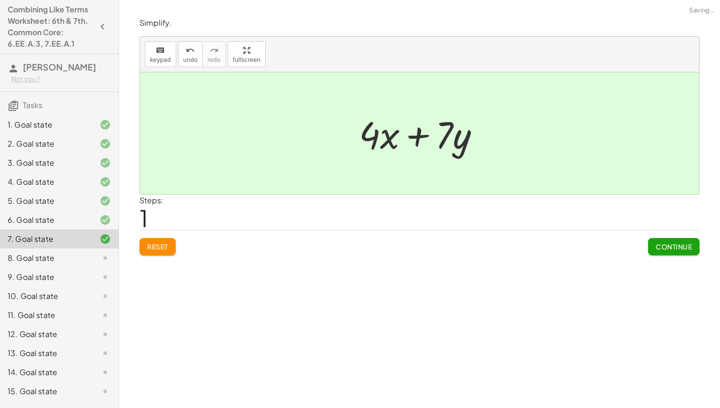
click at [662, 251] on button "Continue" at bounding box center [673, 246] width 51 height 17
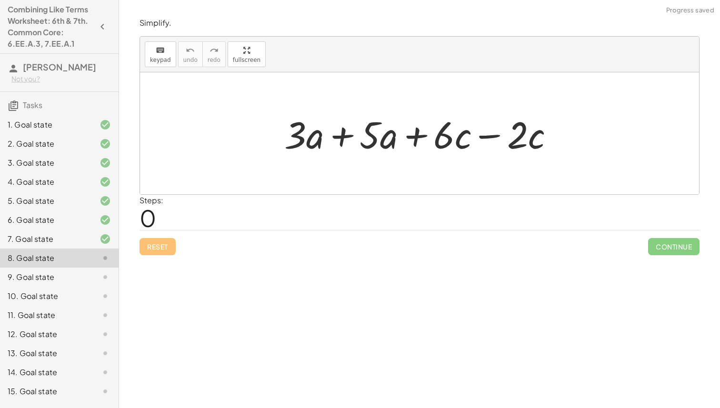
click at [338, 134] on div at bounding box center [422, 133] width 287 height 49
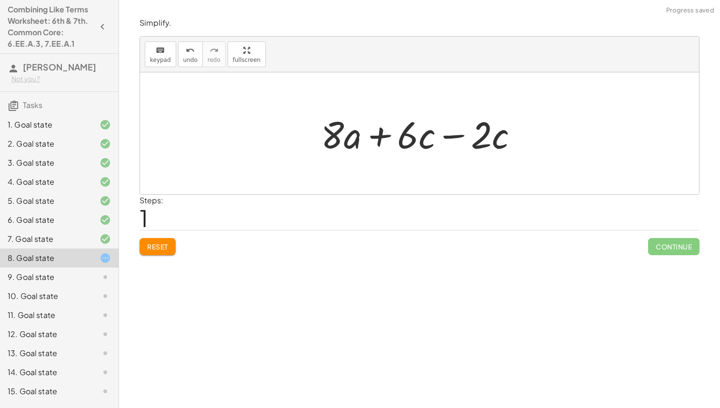
click at [467, 135] on div at bounding box center [423, 133] width 214 height 49
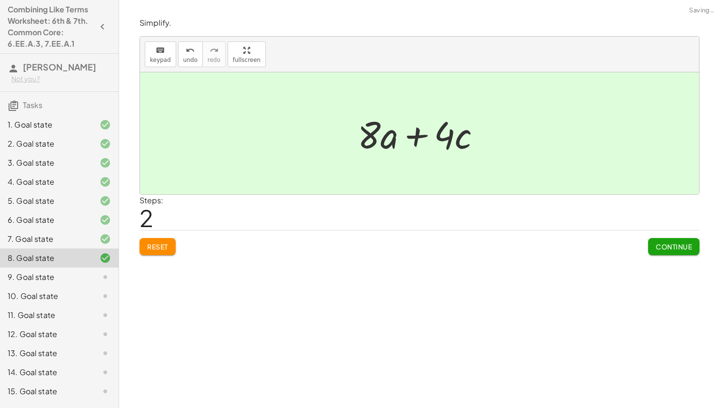
click at [646, 247] on div "Reset Continue" at bounding box center [419, 242] width 560 height 25
click at [666, 243] on span "Continue" at bounding box center [674, 246] width 36 height 9
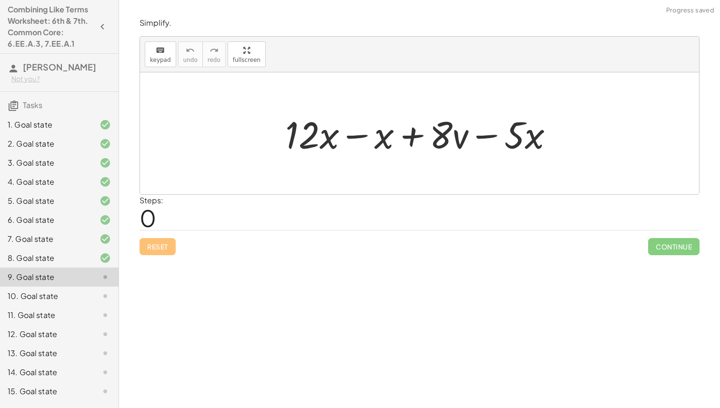
click at [359, 134] on div at bounding box center [422, 133] width 285 height 49
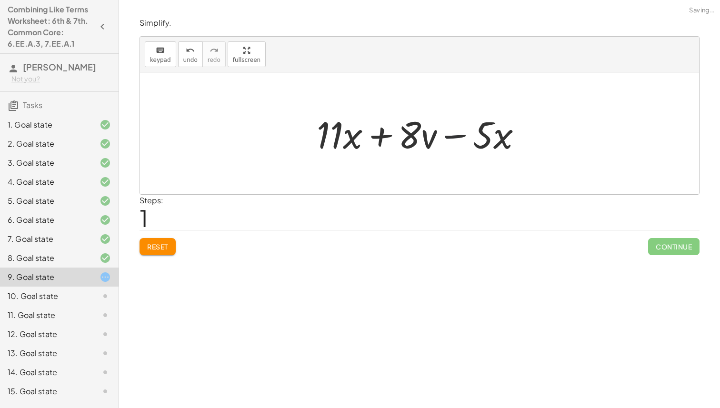
click at [453, 139] on div at bounding box center [423, 133] width 222 height 49
drag, startPoint x: 490, startPoint y: 133, endPoint x: 388, endPoint y: 138, distance: 101.5
click at [388, 138] on div at bounding box center [423, 133] width 222 height 49
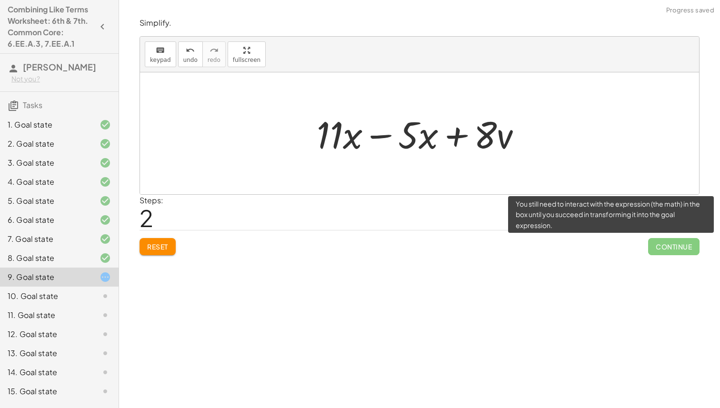
click at [667, 251] on span "Continue" at bounding box center [673, 246] width 51 height 17
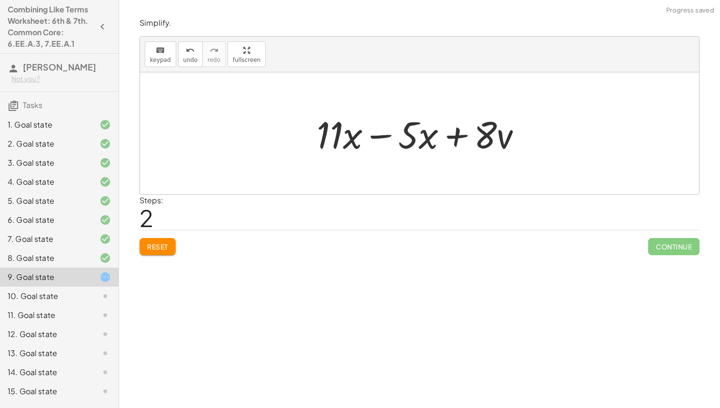
click at [379, 136] on div at bounding box center [423, 133] width 222 height 49
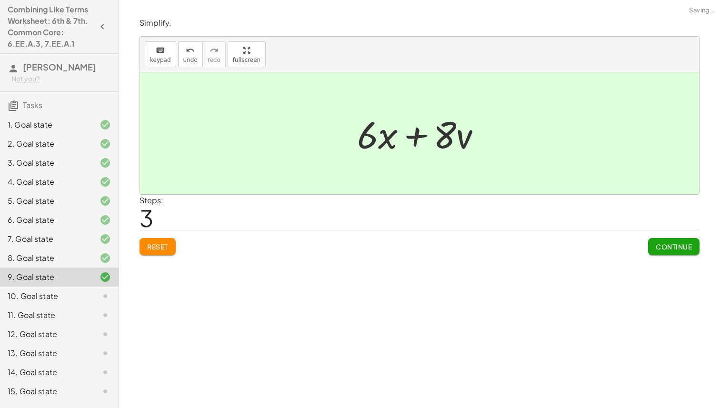
click at [0, 0] on div "Simplify. keyboard keypad undo undo redo redo fullscreen + · 12 · x − x + · 8 ·…" at bounding box center [0, 0] width 0 height 0
click at [668, 249] on span "Continue" at bounding box center [674, 246] width 36 height 9
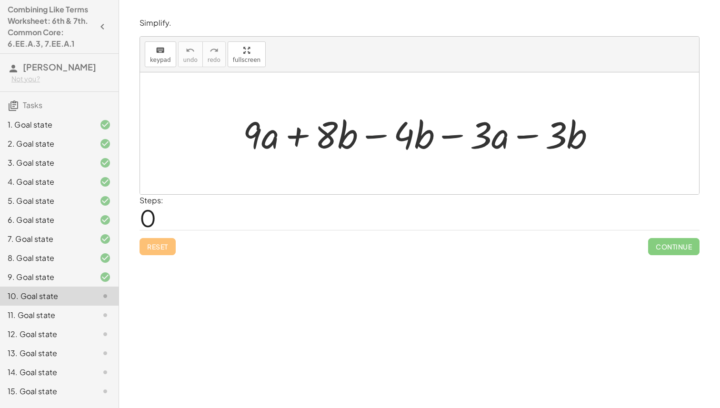
click at [376, 137] on div at bounding box center [423, 133] width 370 height 49
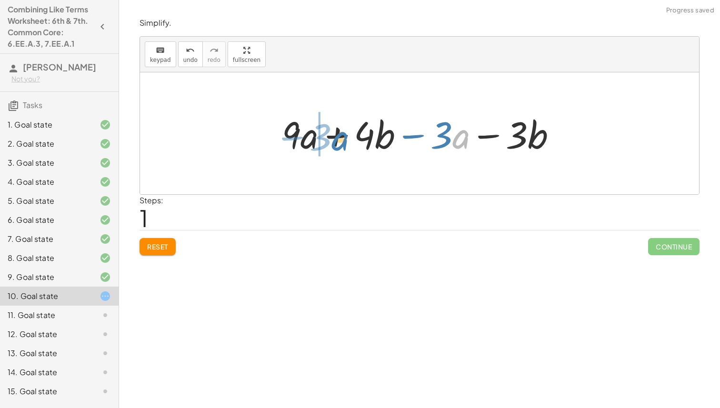
drag, startPoint x: 457, startPoint y: 135, endPoint x: 337, endPoint y: 137, distance: 120.5
click at [337, 137] on div at bounding box center [423, 133] width 292 height 49
click at [329, 137] on div at bounding box center [423, 133] width 292 height 49
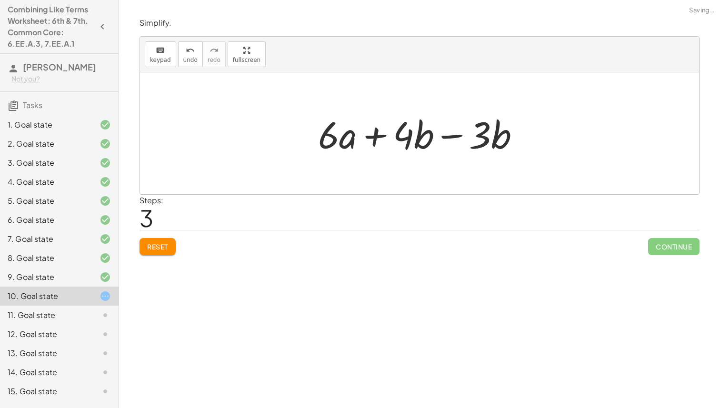
click at [499, 135] on div at bounding box center [422, 133] width 219 height 49
click at [448, 144] on div at bounding box center [422, 133] width 219 height 49
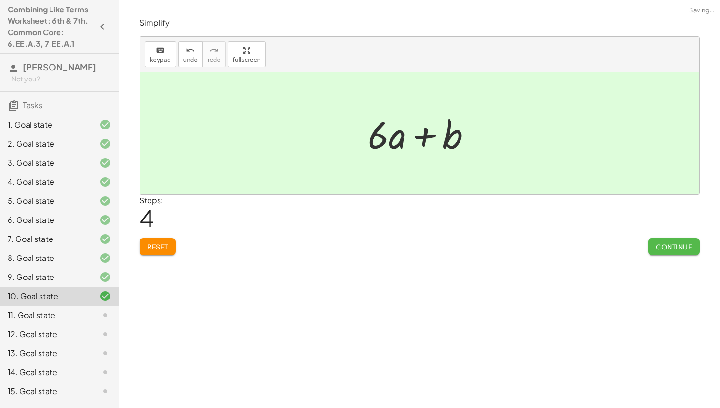
click at [658, 249] on span "Continue" at bounding box center [674, 246] width 36 height 9
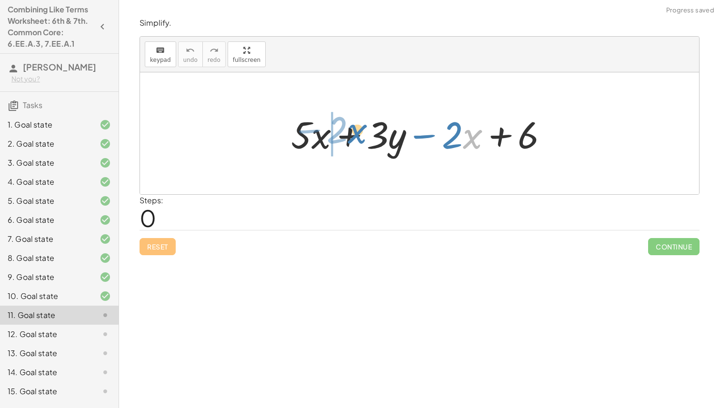
drag, startPoint x: 466, startPoint y: 135, endPoint x: 350, endPoint y: 130, distance: 116.3
click at [350, 130] on div at bounding box center [423, 133] width 274 height 49
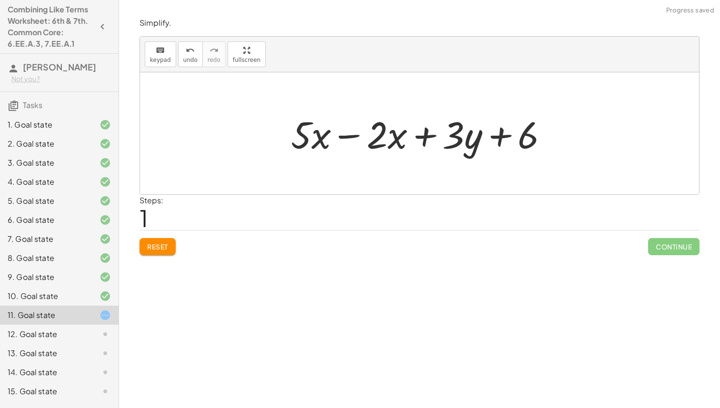
click at [344, 136] on div at bounding box center [423, 133] width 274 height 49
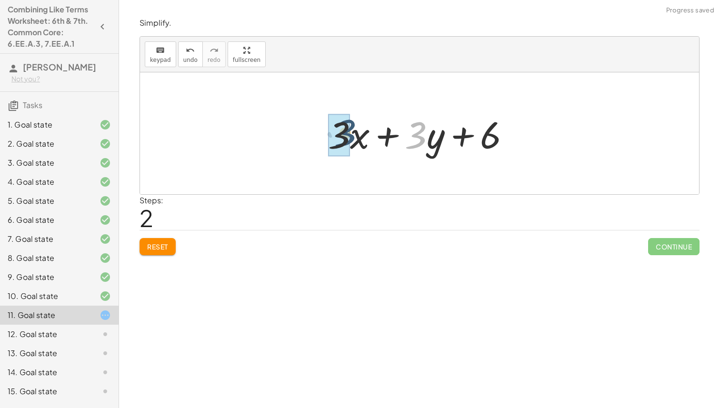
drag, startPoint x: 416, startPoint y: 136, endPoint x: 343, endPoint y: 134, distance: 72.9
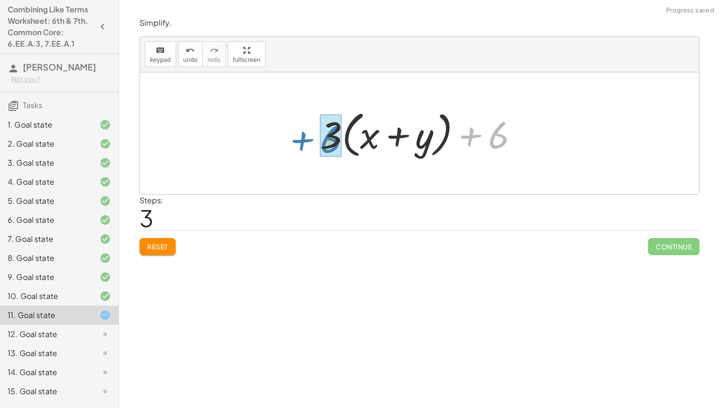
drag, startPoint x: 500, startPoint y: 139, endPoint x: 335, endPoint y: 143, distance: 165.7
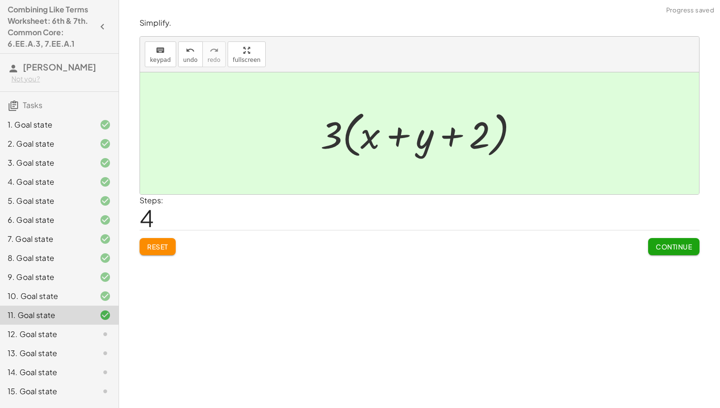
click at [681, 246] on span "Continue" at bounding box center [674, 246] width 36 height 9
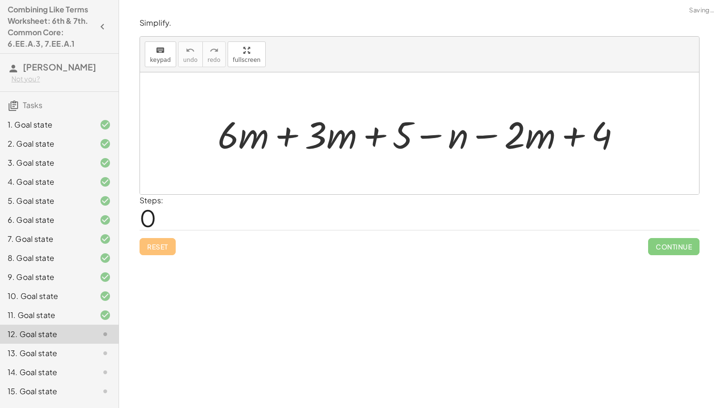
click at [289, 135] on div at bounding box center [423, 133] width 420 height 49
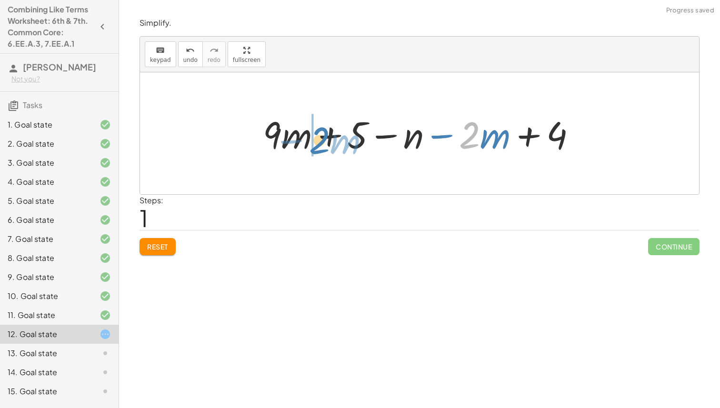
drag, startPoint x: 478, startPoint y: 133, endPoint x: 328, endPoint y: 139, distance: 150.5
click at [328, 139] on div at bounding box center [423, 133] width 330 height 49
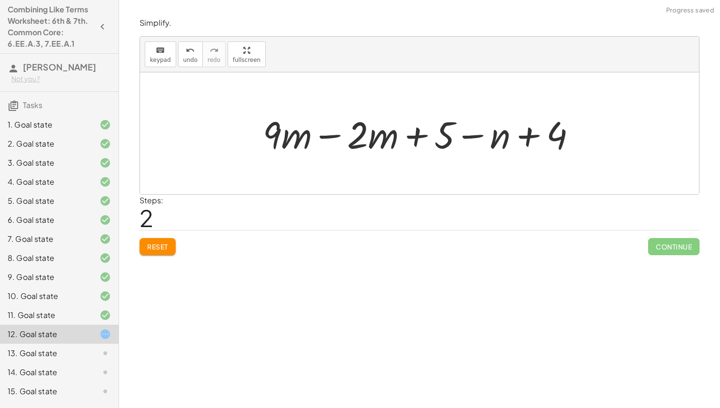
click at [320, 136] on div at bounding box center [423, 133] width 330 height 49
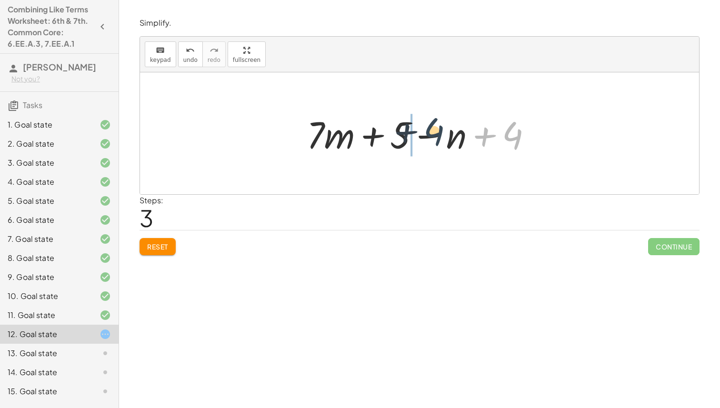
drag, startPoint x: 510, startPoint y: 134, endPoint x: 432, endPoint y: 130, distance: 78.6
click at [432, 130] on div at bounding box center [423, 133] width 242 height 49
click at [437, 137] on div at bounding box center [423, 133] width 242 height 49
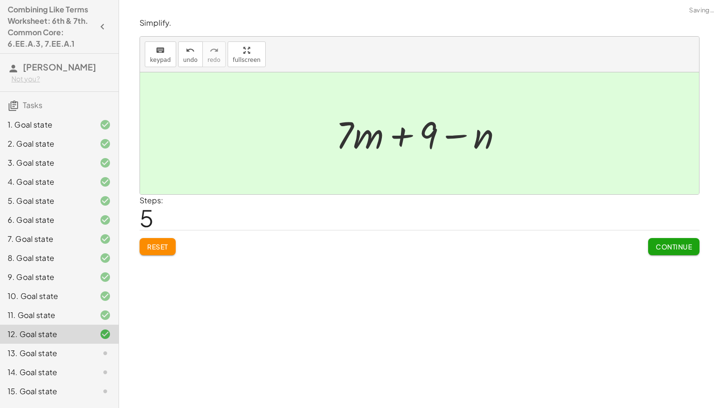
click at [0, 0] on div "Simplify. keyboard keypad undo undo redo redo fullscreen + · 6 · m + · 3 · m + …" at bounding box center [0, 0] width 0 height 0
click at [657, 250] on span "Continue" at bounding box center [674, 246] width 36 height 9
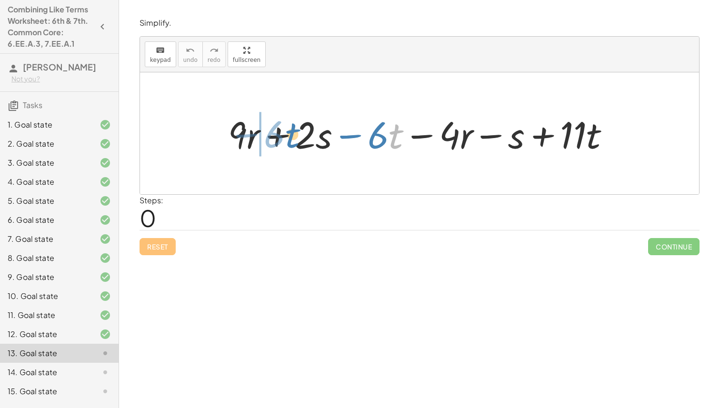
drag, startPoint x: 391, startPoint y: 135, endPoint x: 286, endPoint y: 136, distance: 105.7
click at [285, 136] on div at bounding box center [422, 133] width 399 height 49
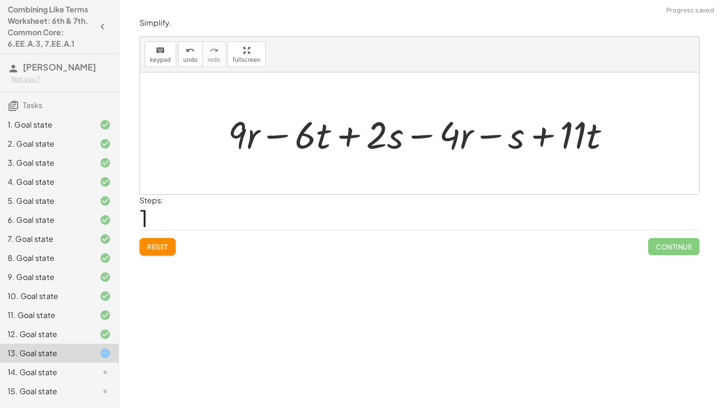
click at [273, 136] on div at bounding box center [422, 133] width 399 height 49
drag, startPoint x: 309, startPoint y: 135, endPoint x: 322, endPoint y: 138, distance: 12.7
click at [322, 138] on div at bounding box center [422, 133] width 399 height 49
drag, startPoint x: 456, startPoint y: 133, endPoint x: 276, endPoint y: 140, distance: 180.1
click at [276, 140] on div at bounding box center [422, 133] width 399 height 49
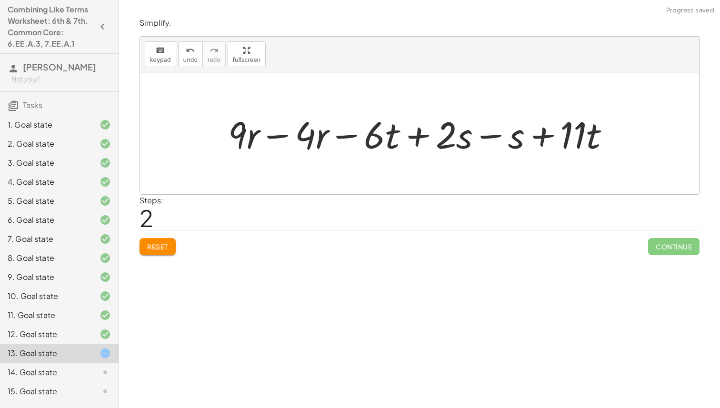
click at [271, 134] on div at bounding box center [422, 133] width 399 height 49
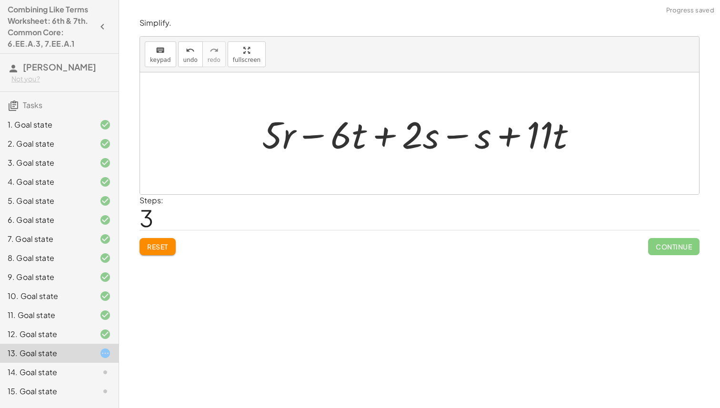
click at [445, 137] on div at bounding box center [423, 133] width 332 height 49
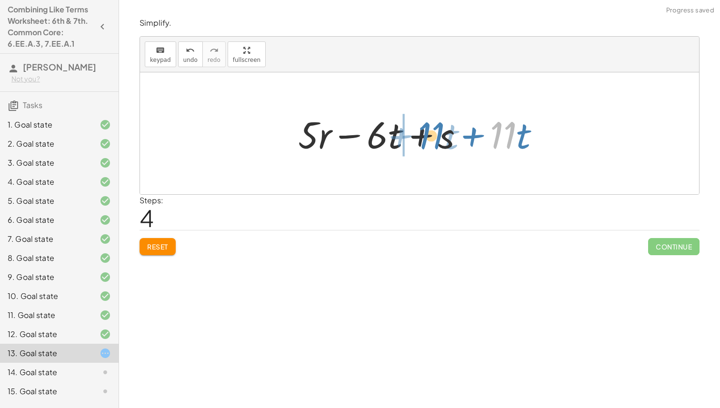
drag, startPoint x: 511, startPoint y: 137, endPoint x: 439, endPoint y: 137, distance: 71.9
click at [439, 137] on div at bounding box center [422, 133] width 259 height 49
click at [423, 135] on div at bounding box center [422, 133] width 259 height 49
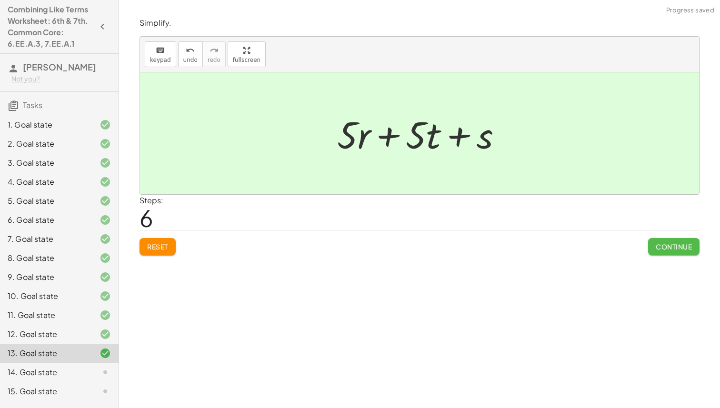
click at [676, 246] on span "Continue" at bounding box center [674, 246] width 36 height 9
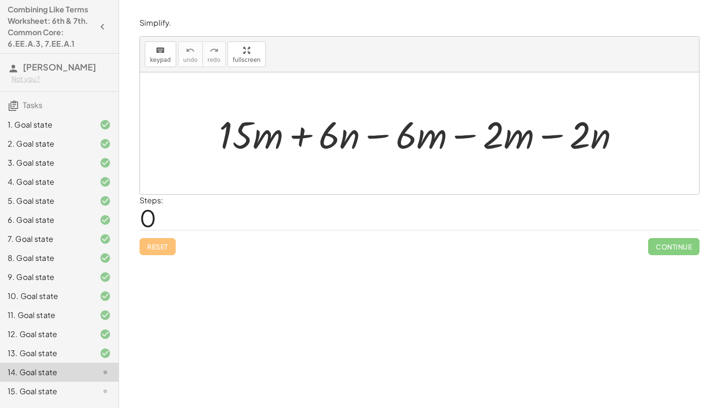
click at [460, 133] on div at bounding box center [423, 133] width 418 height 49
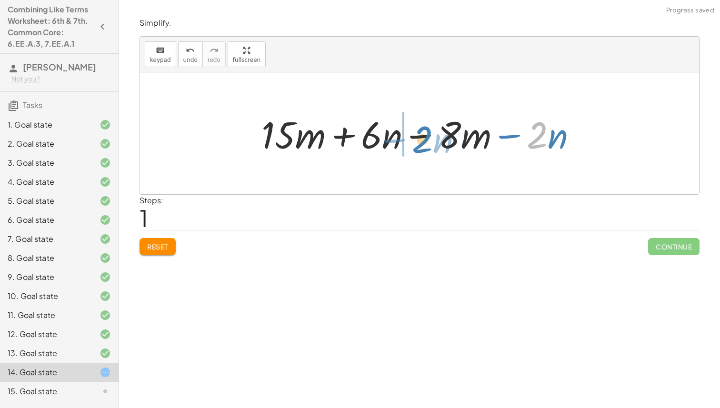
drag, startPoint x: 537, startPoint y: 136, endPoint x: 421, endPoint y: 140, distance: 115.8
click at [421, 140] on div at bounding box center [423, 133] width 333 height 49
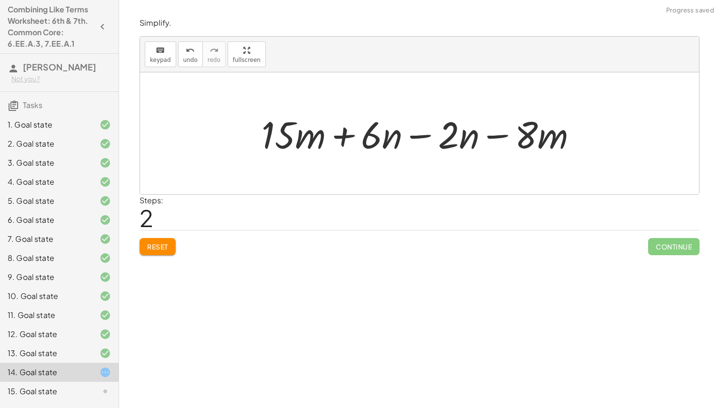
click at [378, 138] on div at bounding box center [423, 133] width 333 height 49
click at [409, 138] on div at bounding box center [423, 133] width 333 height 49
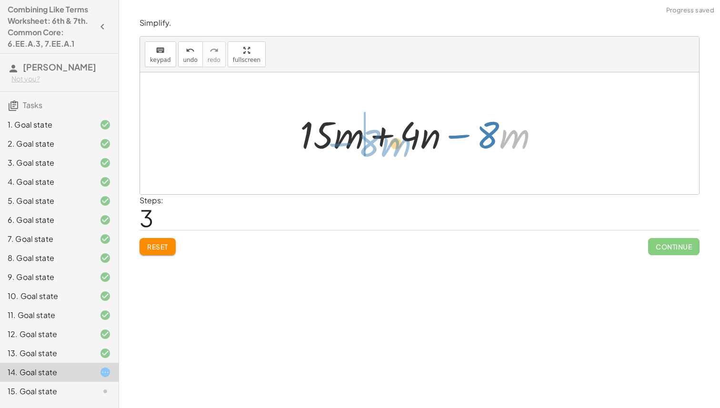
drag, startPoint x: 500, startPoint y: 132, endPoint x: 381, endPoint y: 140, distance: 118.8
click at [381, 140] on div at bounding box center [423, 133] width 256 height 49
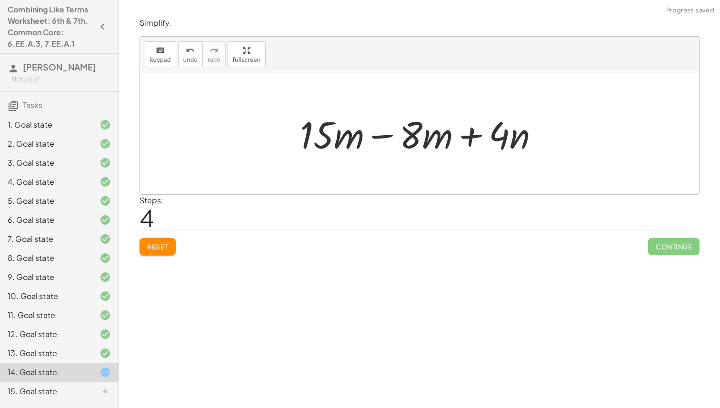
click at [358, 134] on div at bounding box center [423, 133] width 256 height 49
click at [388, 141] on div at bounding box center [423, 133] width 256 height 49
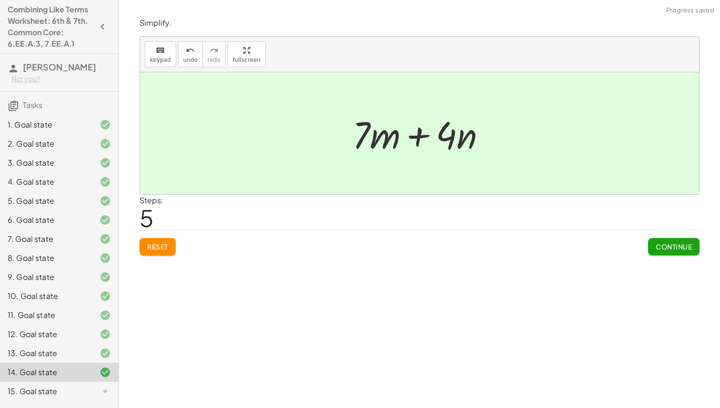
click at [689, 245] on span "Continue" at bounding box center [674, 246] width 36 height 9
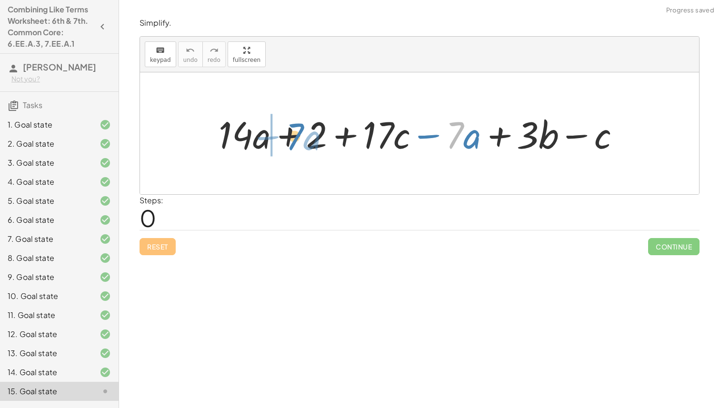
drag, startPoint x: 457, startPoint y: 139, endPoint x: 297, endPoint y: 140, distance: 160.0
click at [297, 140] on div at bounding box center [423, 133] width 418 height 49
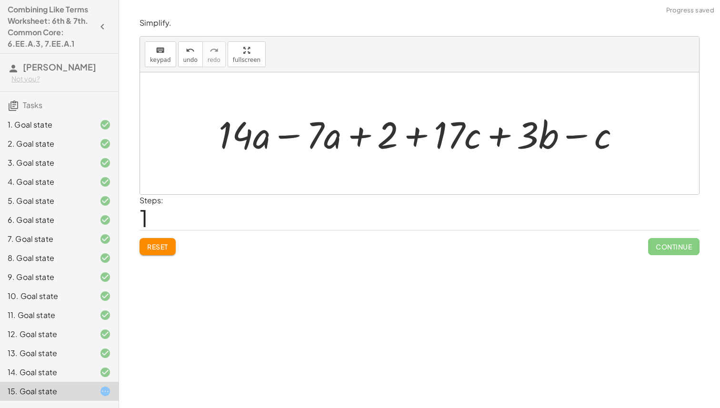
click at [286, 136] on div at bounding box center [423, 133] width 418 height 49
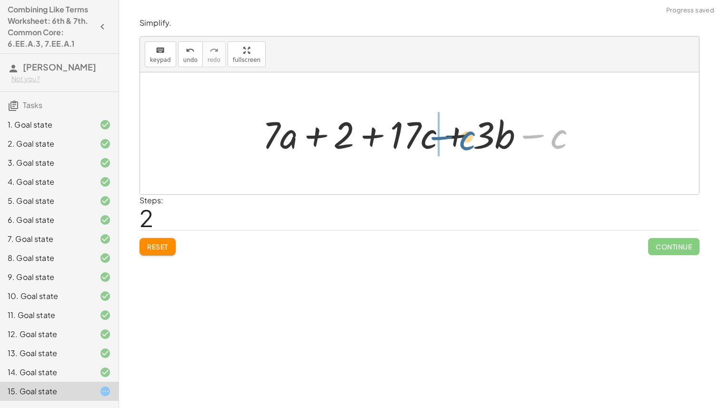
drag, startPoint x: 552, startPoint y: 139, endPoint x: 460, endPoint y: 141, distance: 91.4
click at [460, 141] on div at bounding box center [423, 133] width 331 height 49
click at [454, 134] on div at bounding box center [423, 133] width 331 height 49
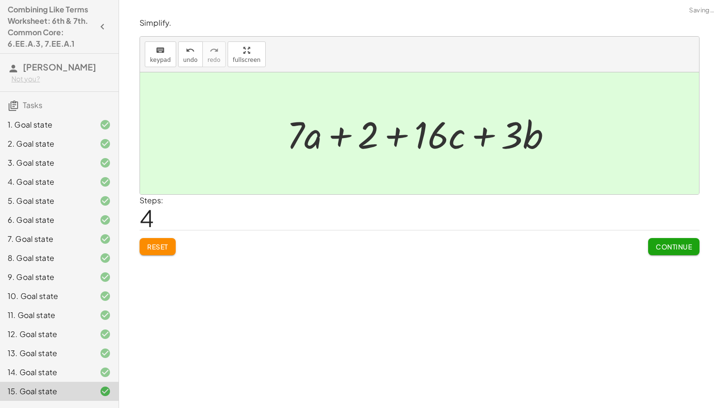
click at [668, 256] on div "Simplify. keyboard keypad undo undo redo redo fullscreen + · 14 · a + 2 + · 17 …" at bounding box center [419, 136] width 571 height 249
click at [666, 240] on button "Continue" at bounding box center [673, 246] width 51 height 17
